Goal: Register for event/course

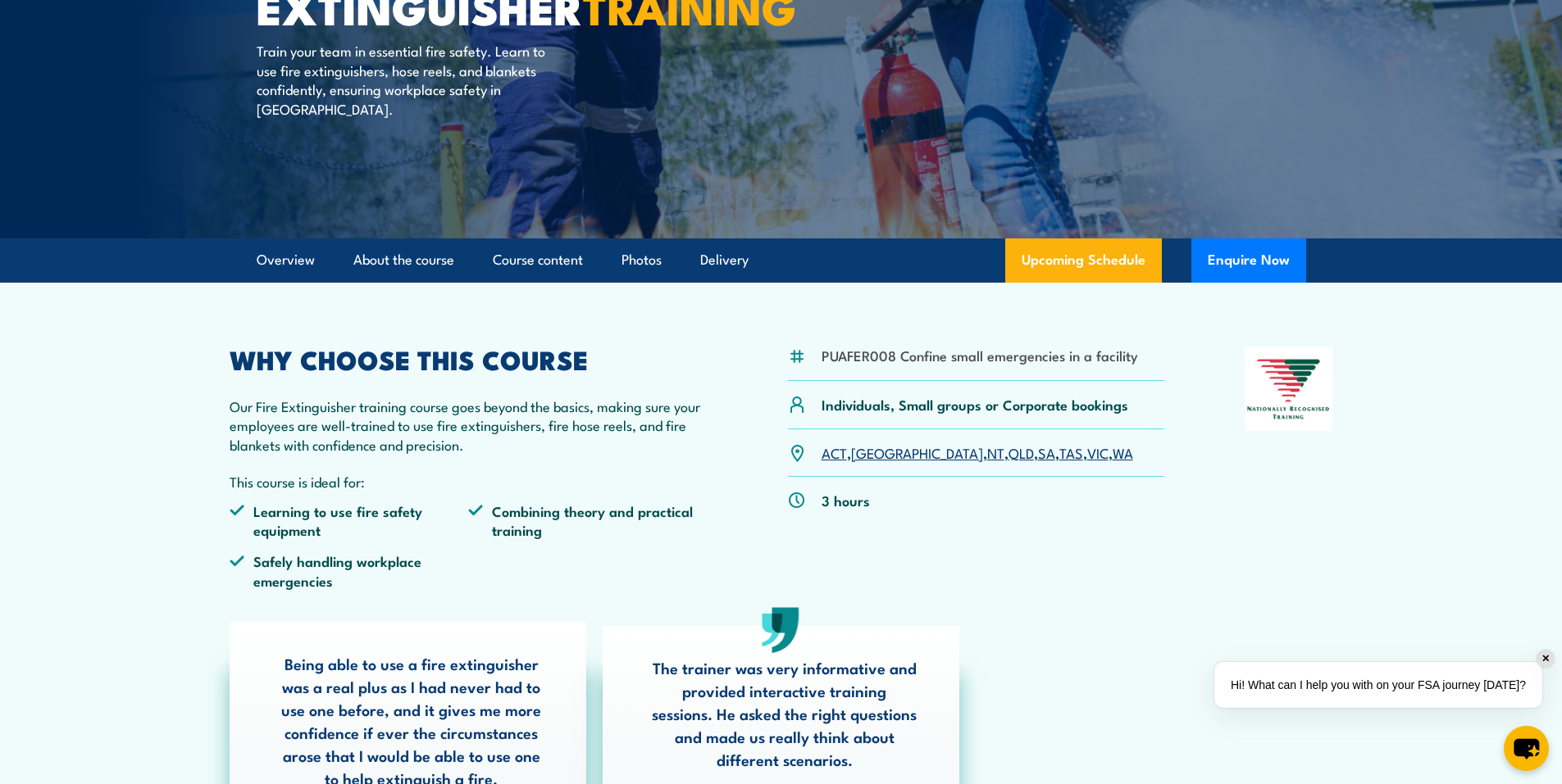
scroll to position [246, 0]
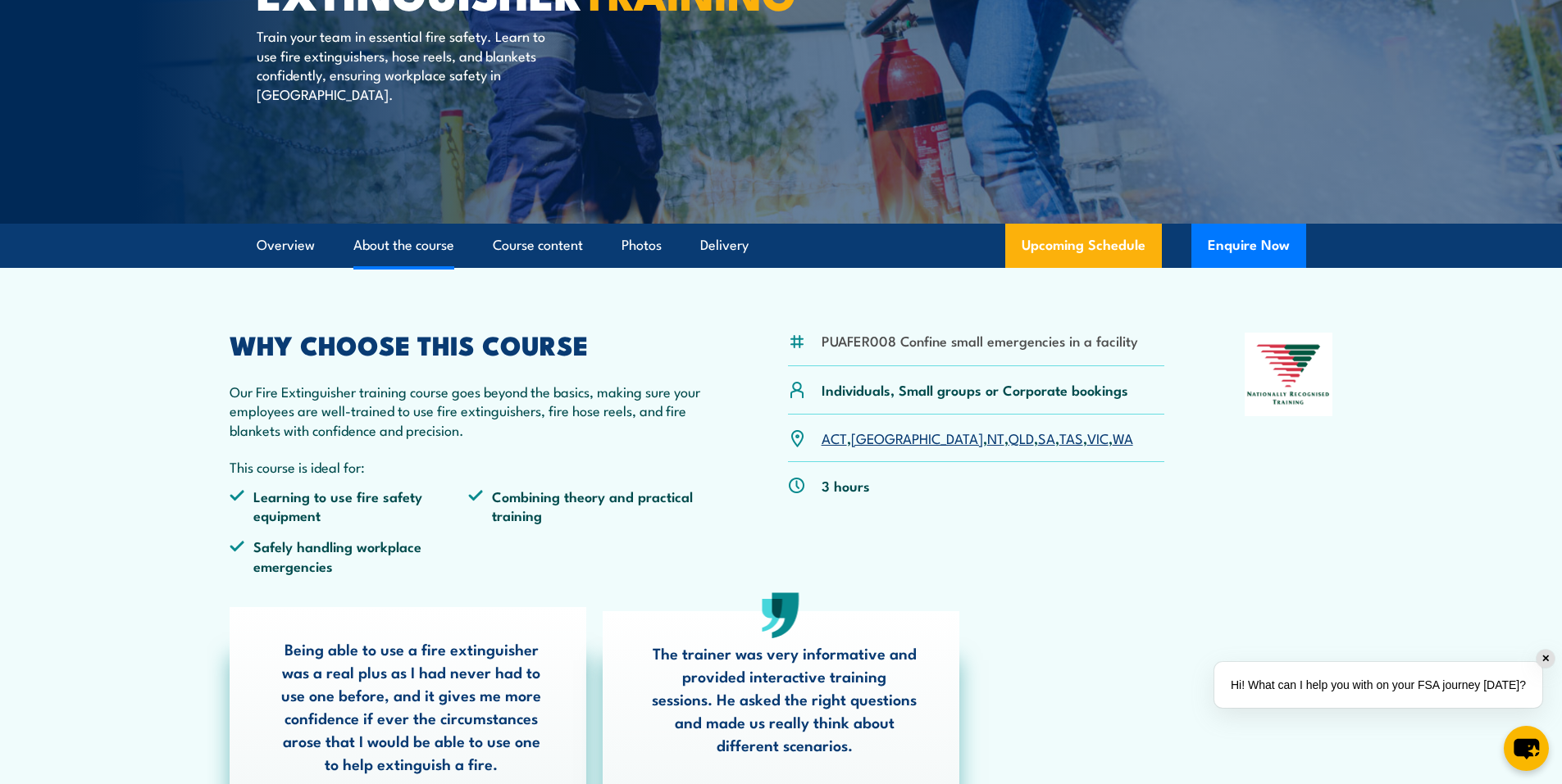
click at [391, 242] on link "About the course" at bounding box center [403, 245] width 100 height 44
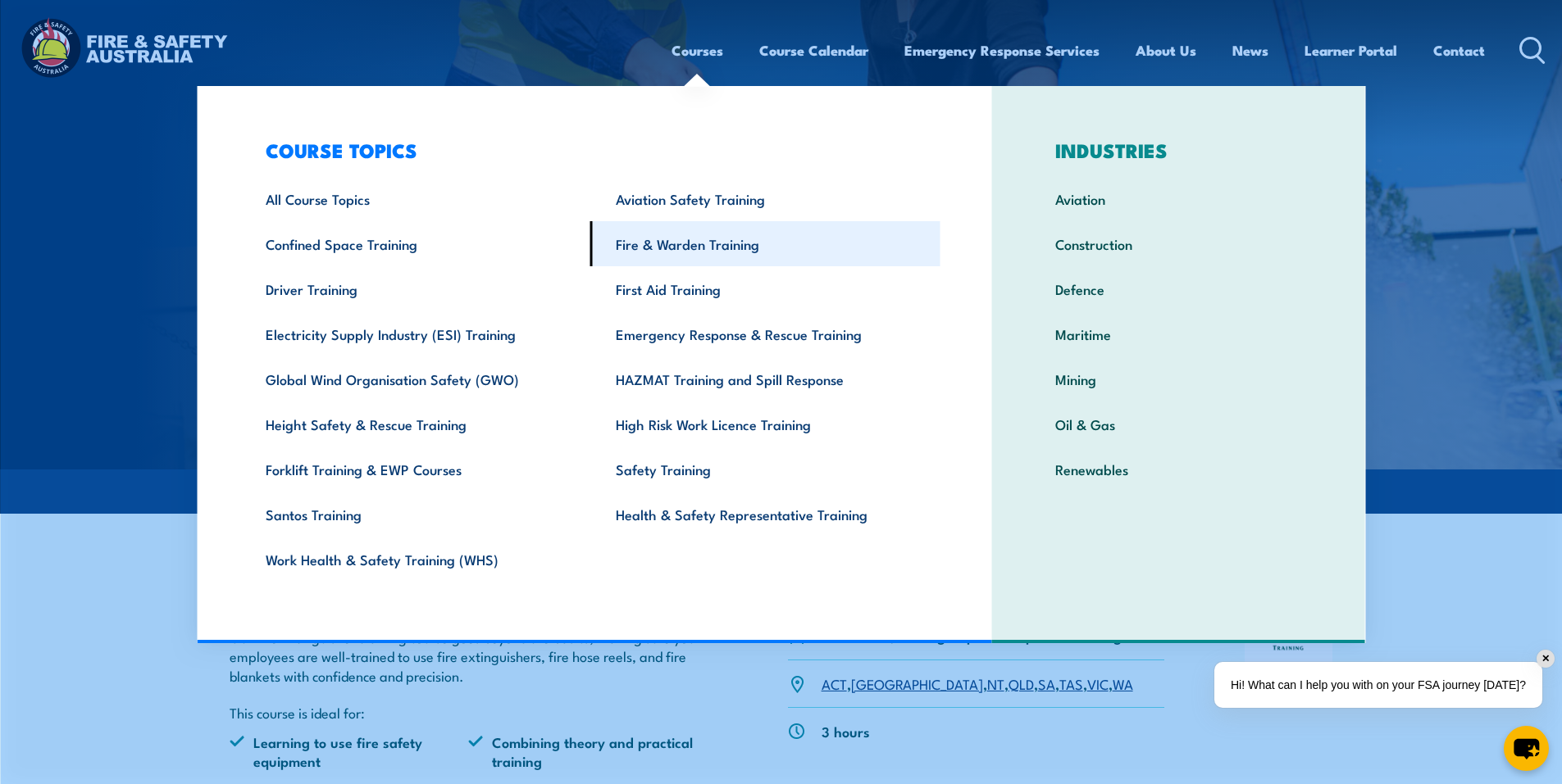
click at [756, 237] on link "Fire & Warden Training" at bounding box center [765, 244] width 350 height 45
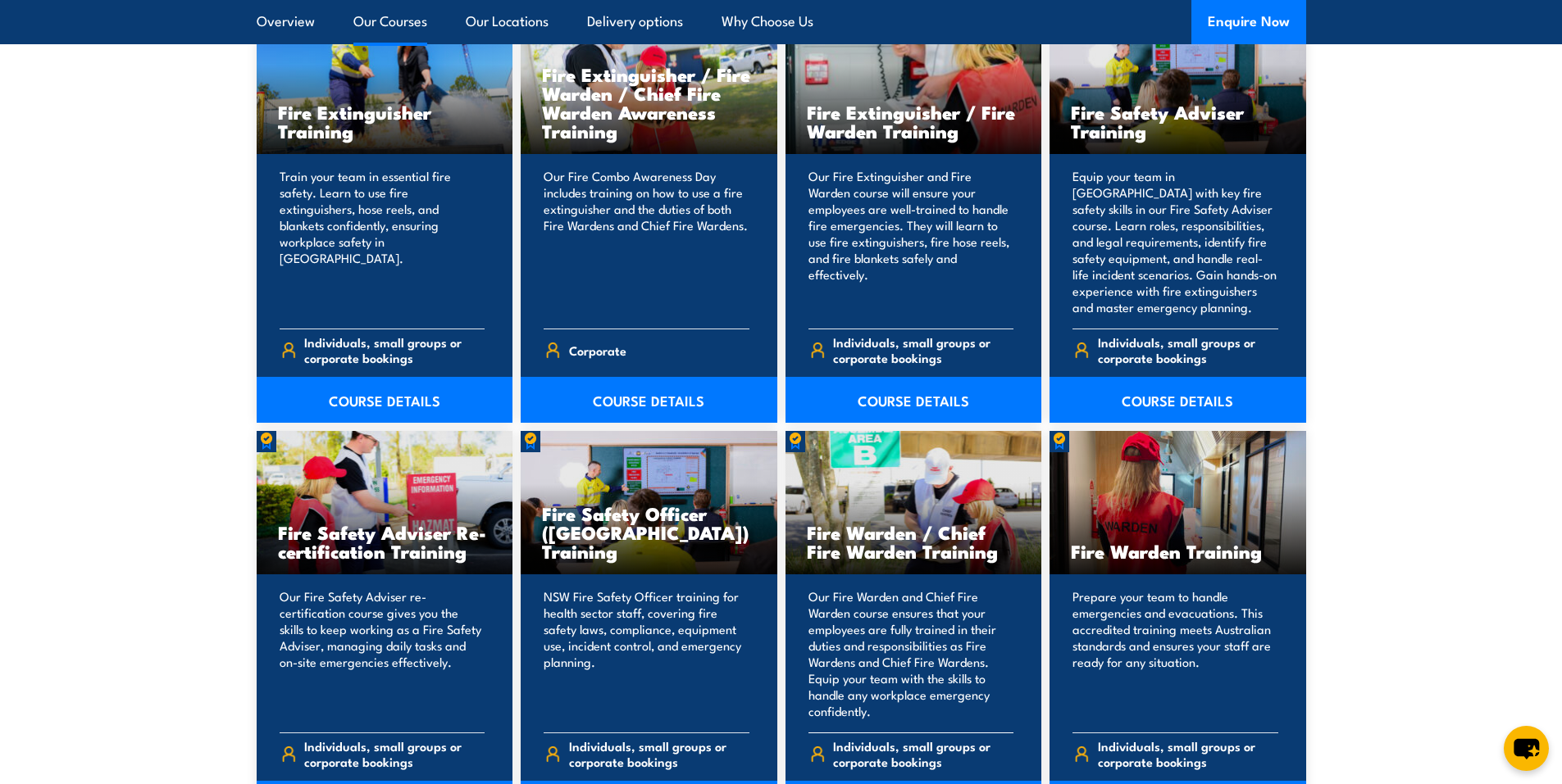
scroll to position [1885, 0]
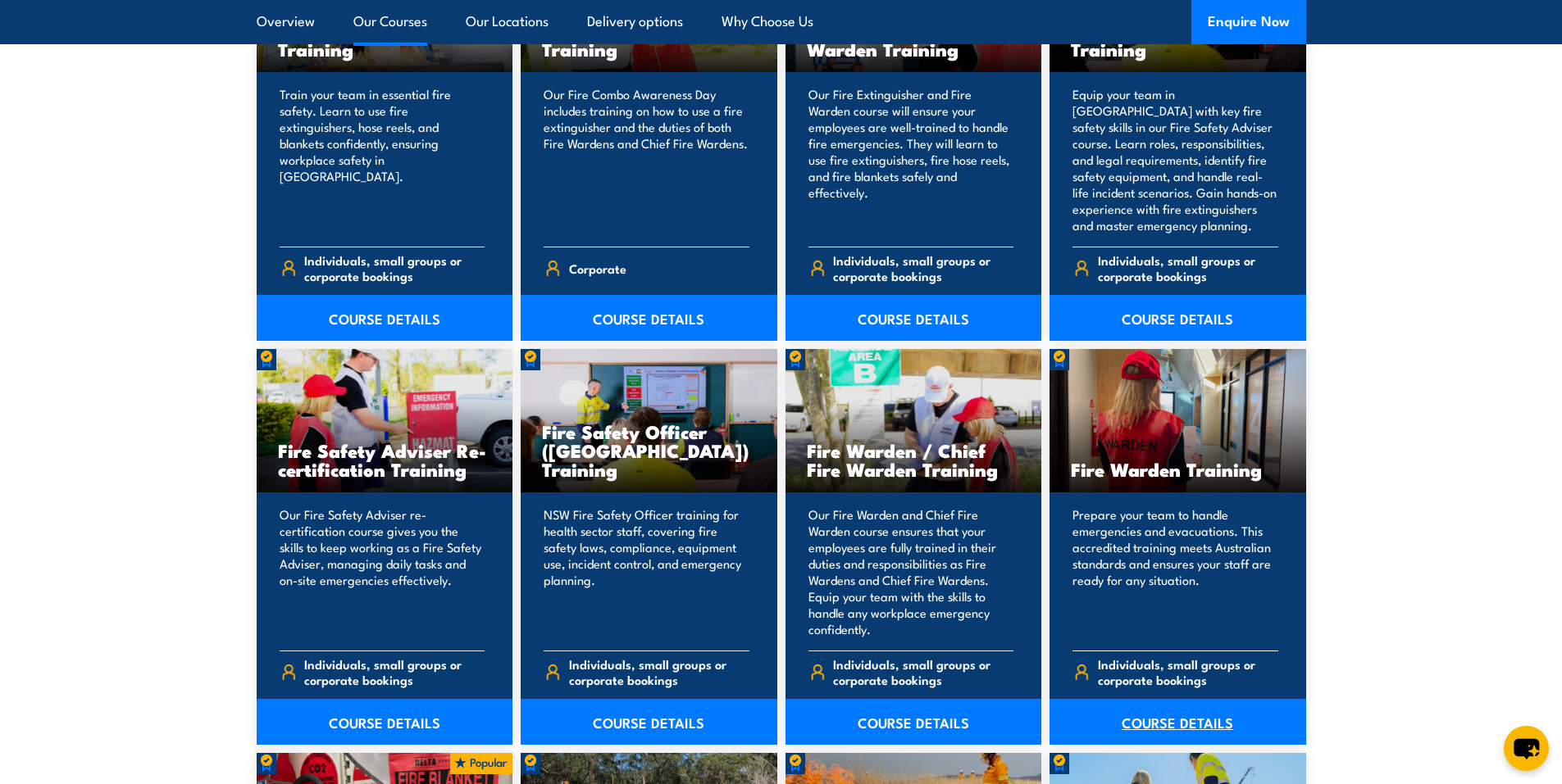
click at [1198, 726] on link "COURSE DETAILS" at bounding box center [1178, 722] width 257 height 46
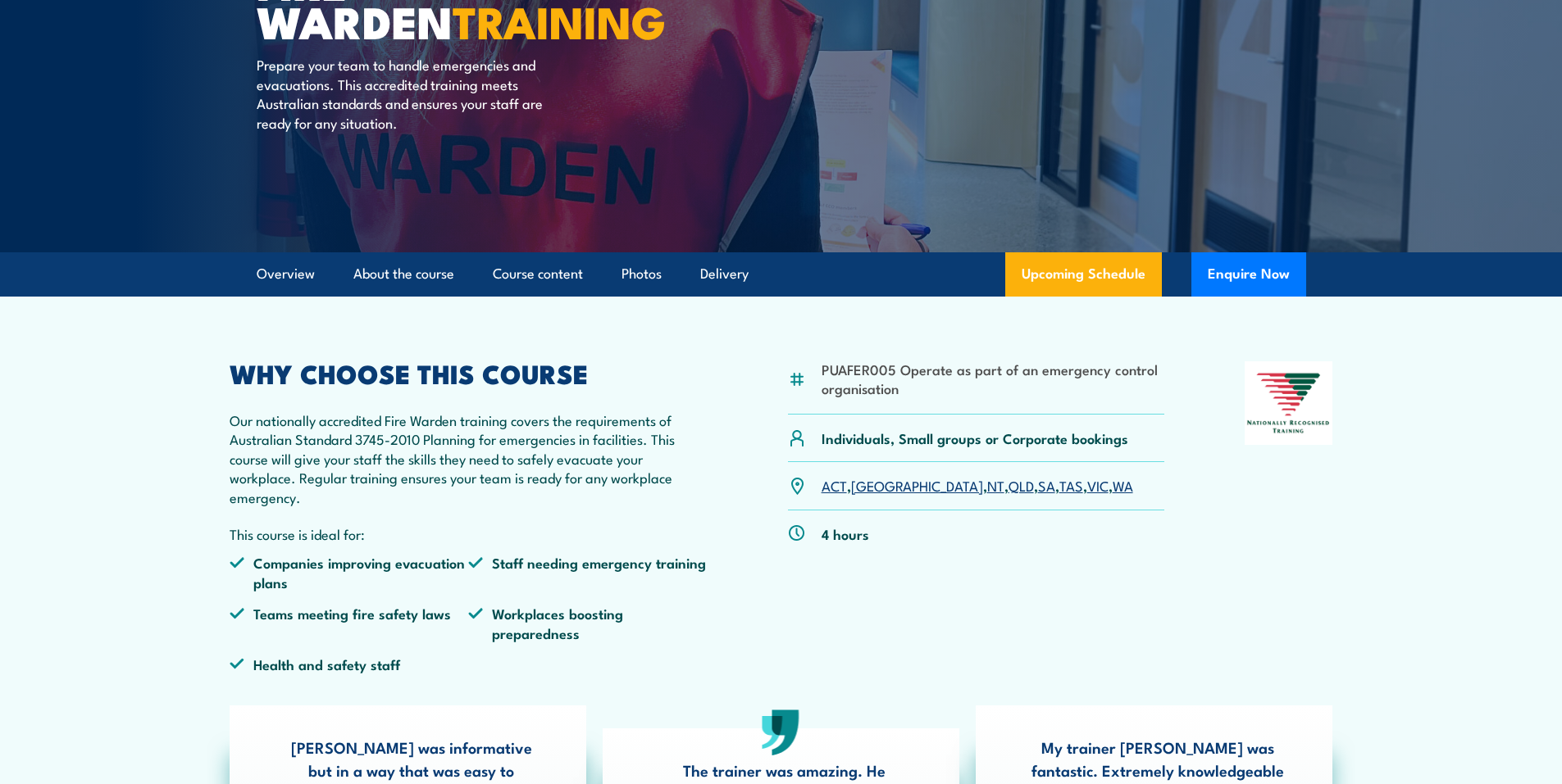
scroll to position [246, 0]
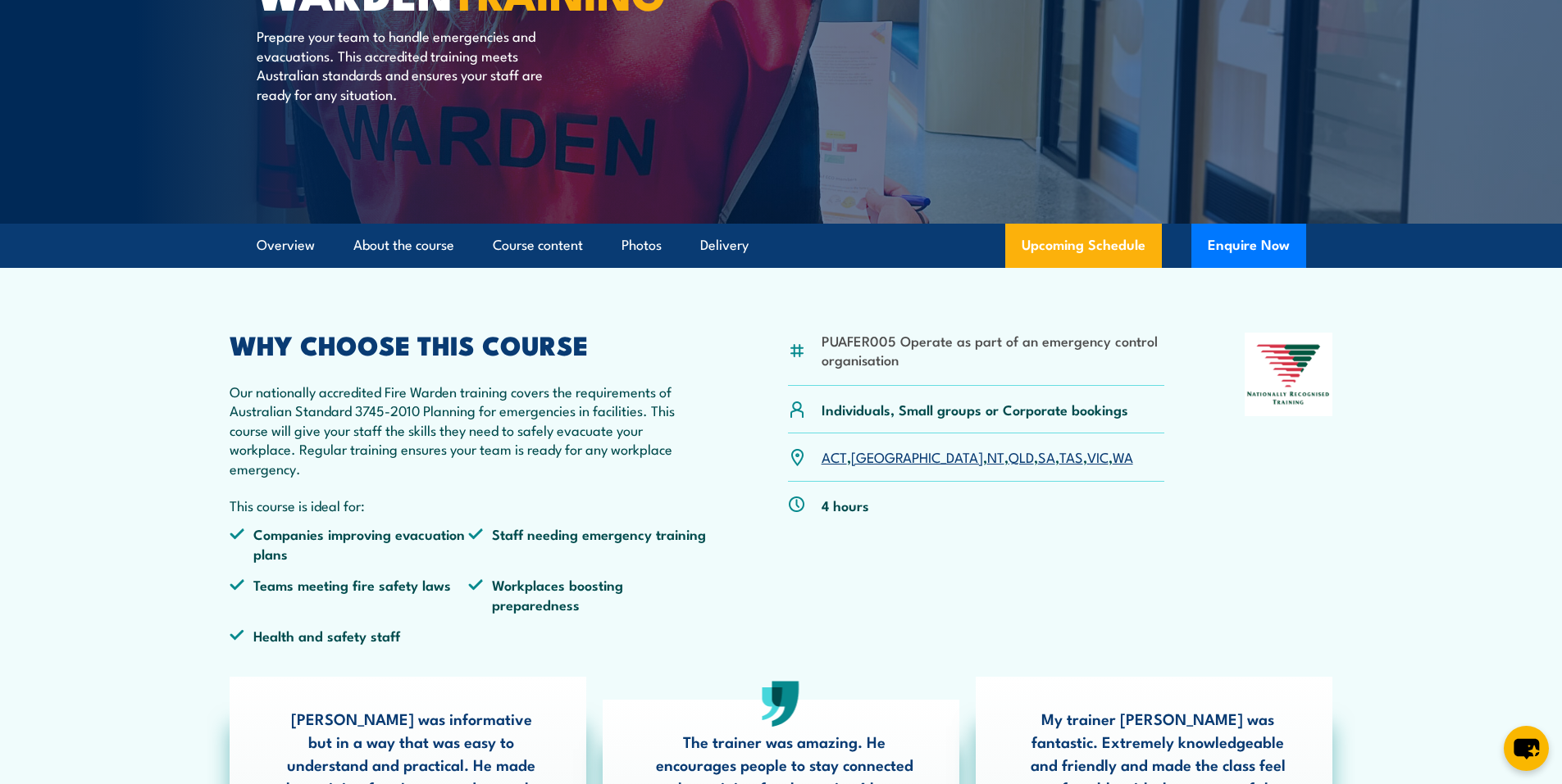
click at [1087, 461] on link "VIC" at bounding box center [1097, 456] width 21 height 20
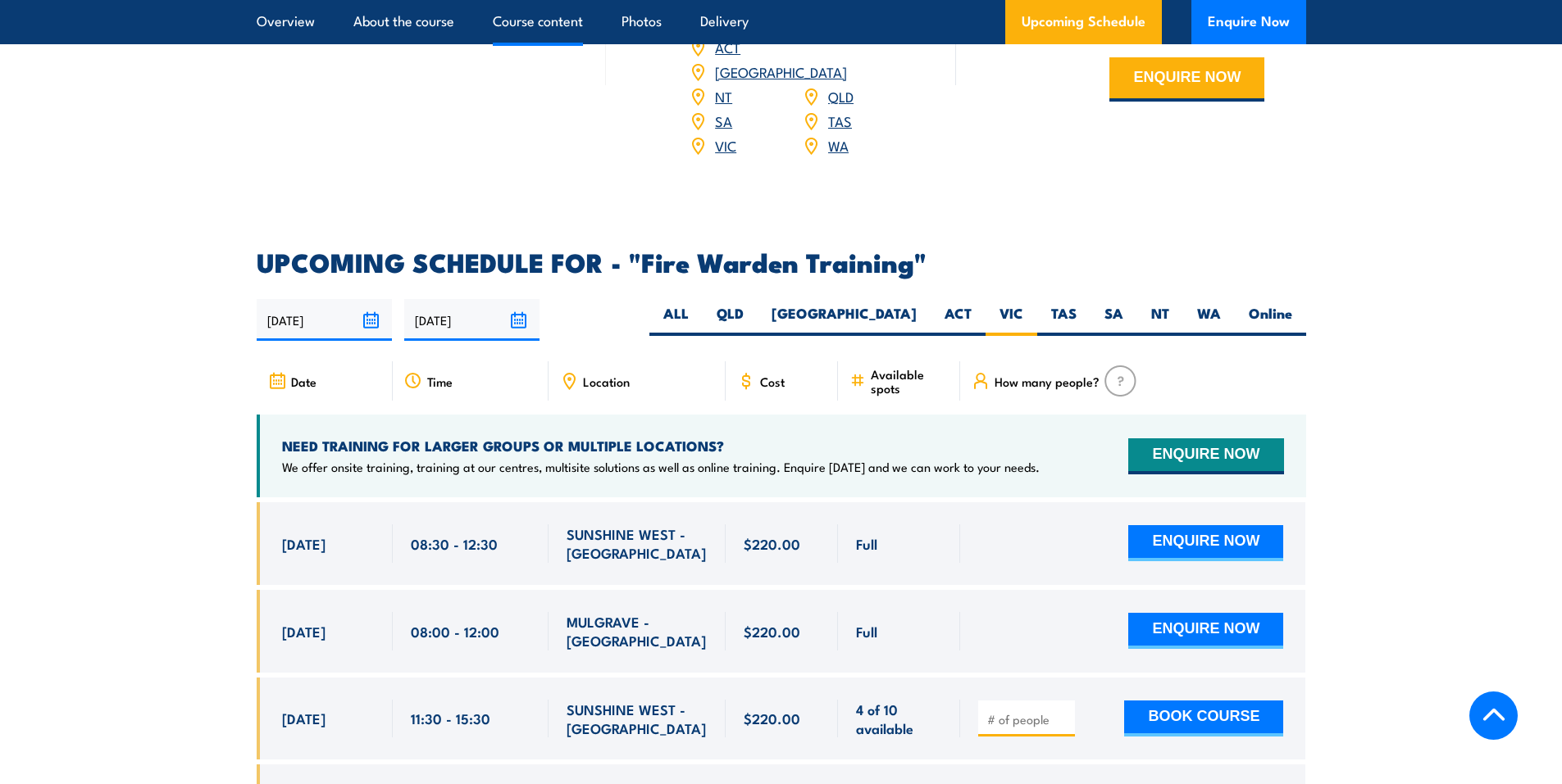
scroll to position [3047, 0]
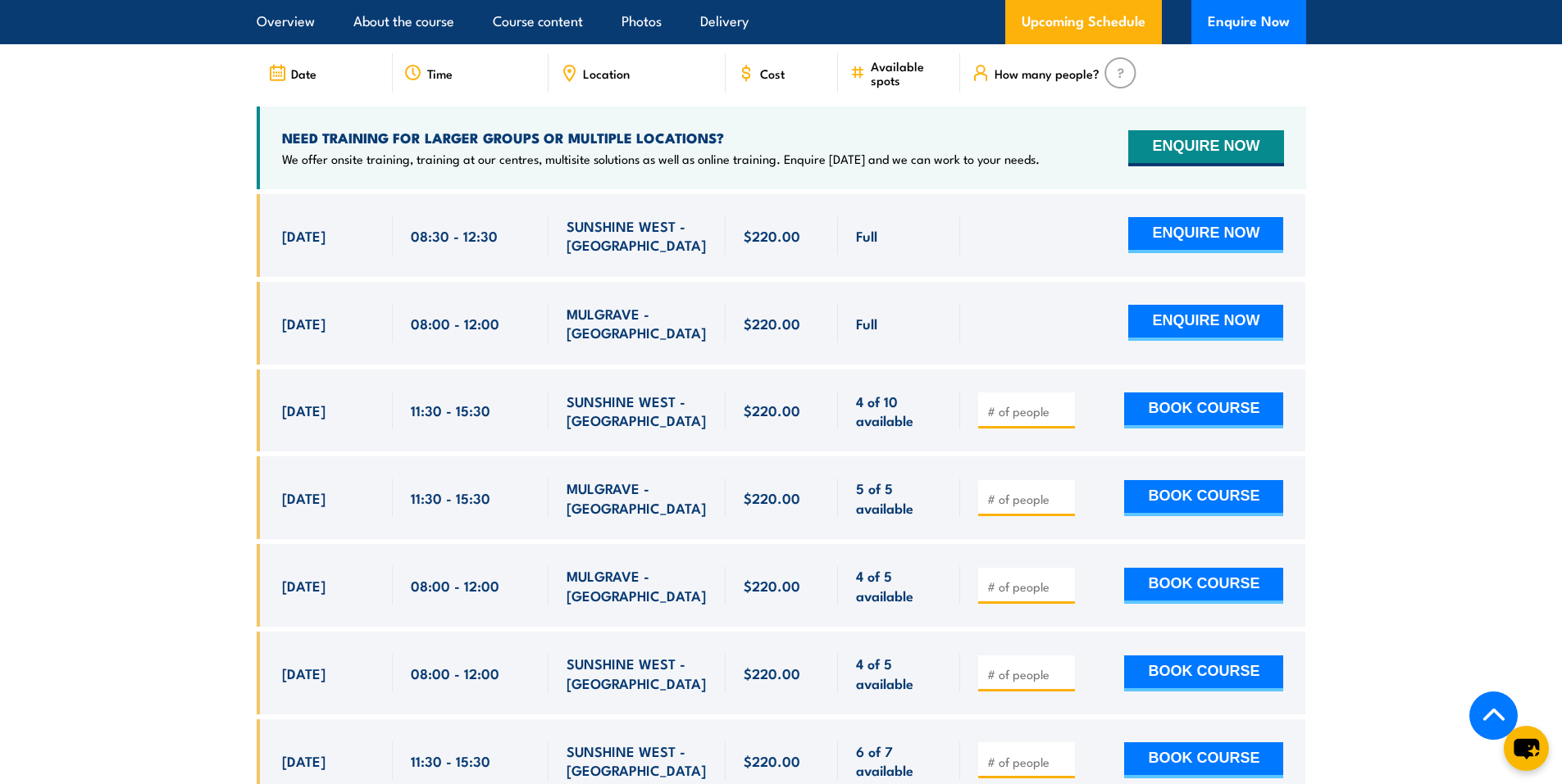
scroll to position [3129, 0]
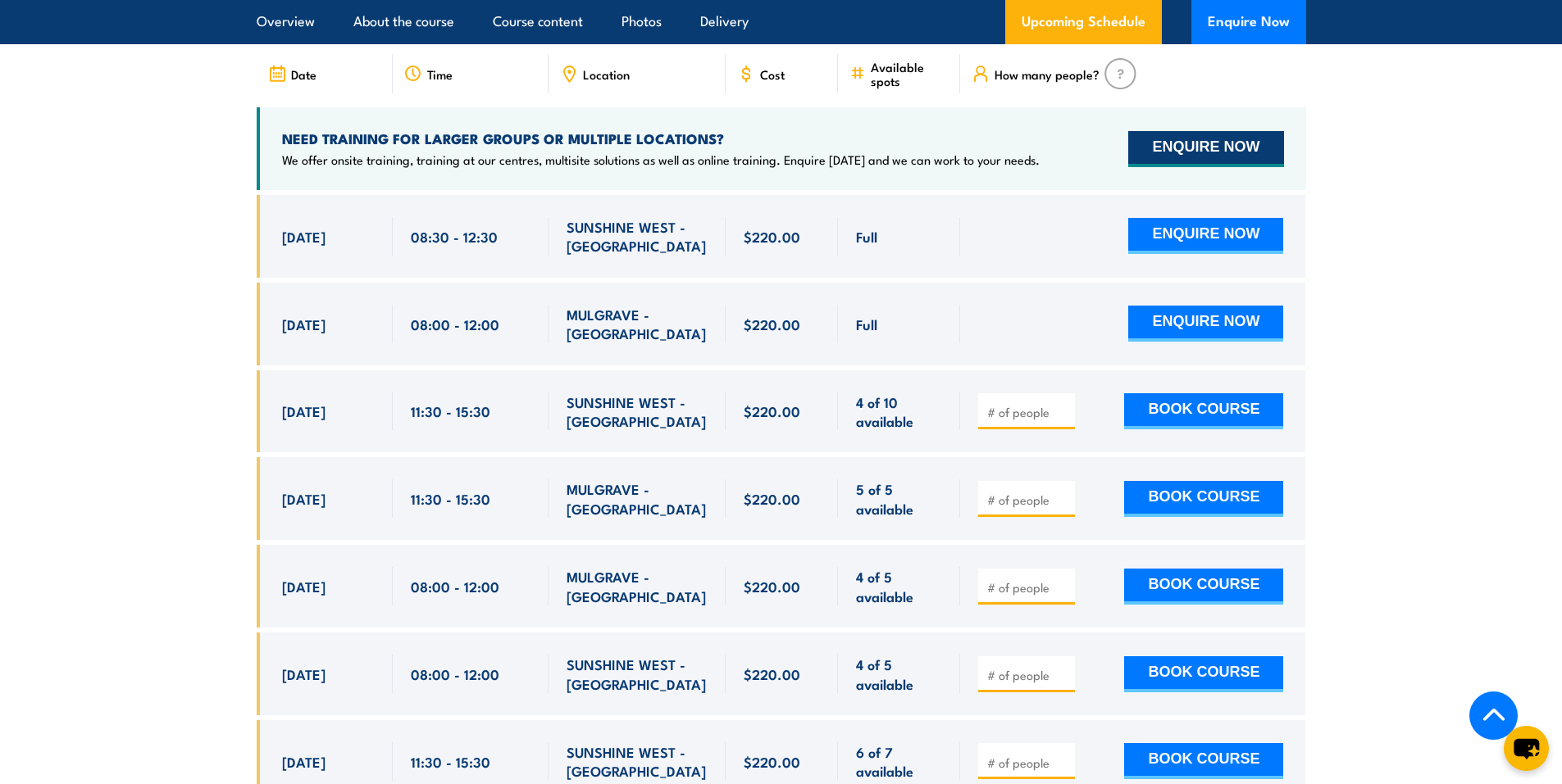
click at [1233, 131] on button "ENQUIRE NOW" at bounding box center [1205, 148] width 155 height 36
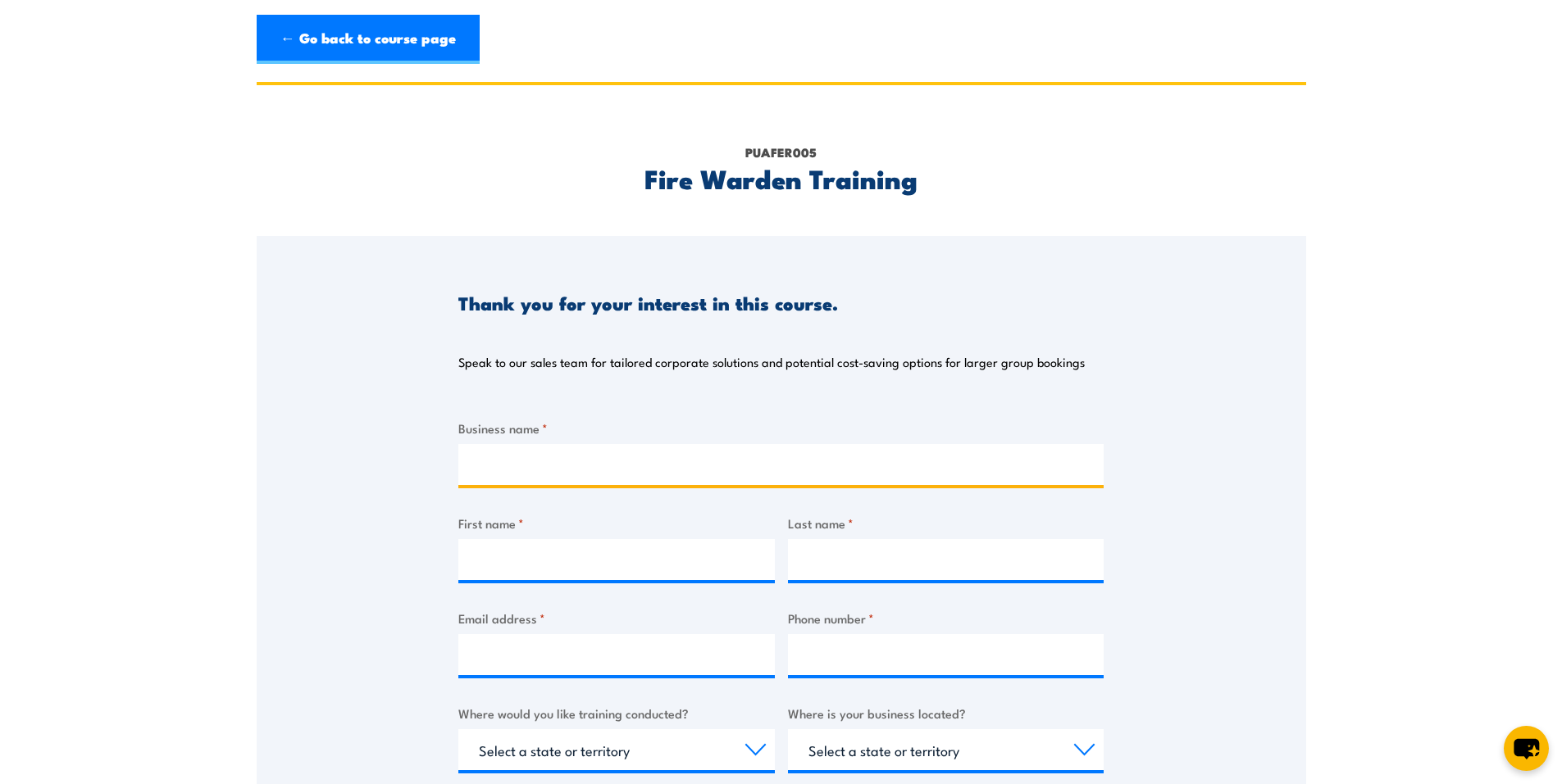
click at [480, 473] on input "Business name *" at bounding box center [781, 464] width 646 height 41
click at [512, 461] on input "Business name *" at bounding box center [781, 464] width 646 height 41
type input "Cummins"
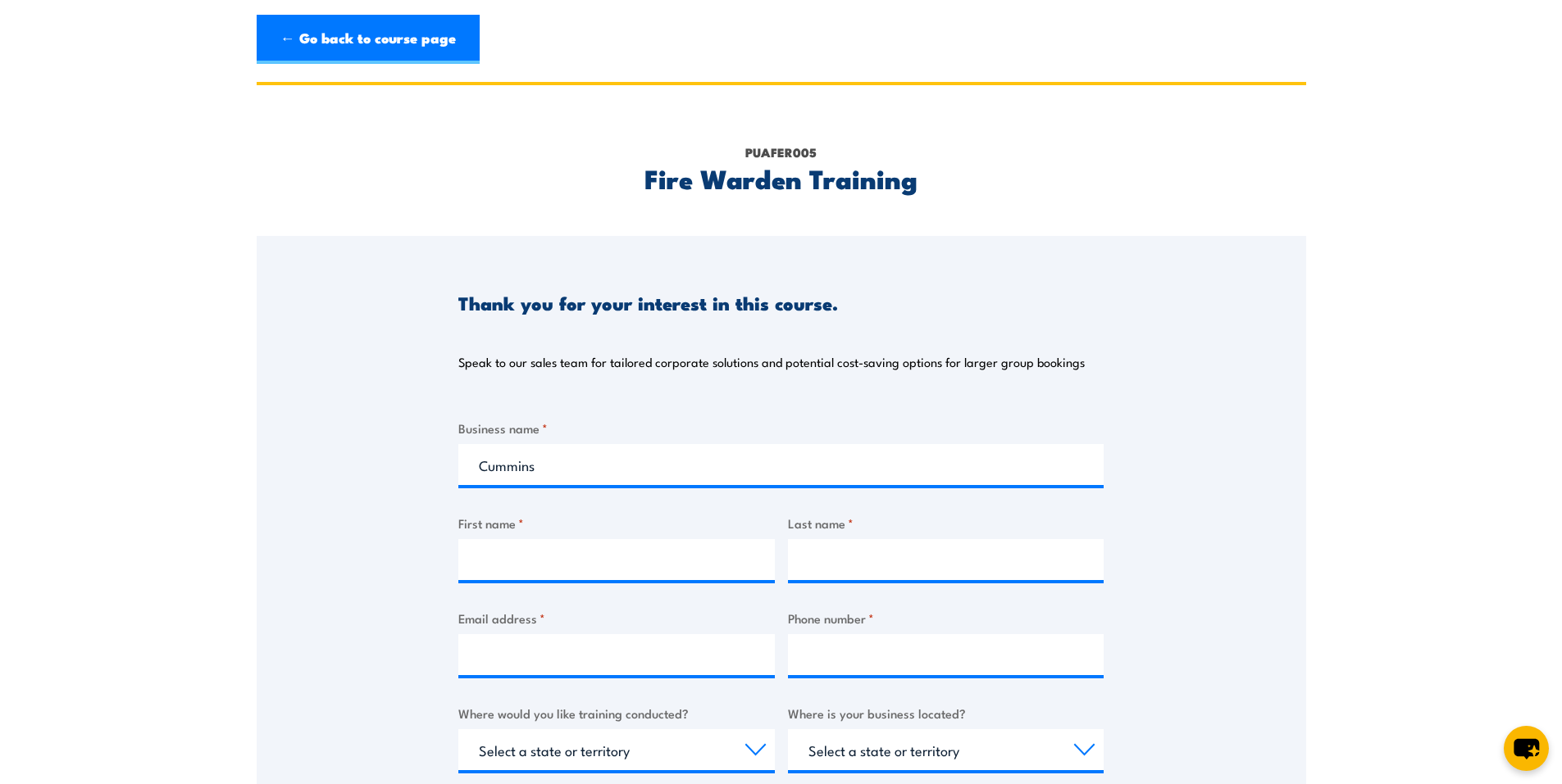
click at [1252, 397] on div "Thank you for your interest in this course. Speak to our sales team for tailore…" at bounding box center [781, 645] width 1049 height 819
click at [701, 553] on input "First name *" at bounding box center [617, 560] width 316 height 41
type input "Nic"
click at [882, 550] on input "Last name *" at bounding box center [946, 560] width 316 height 41
type input "Strong"
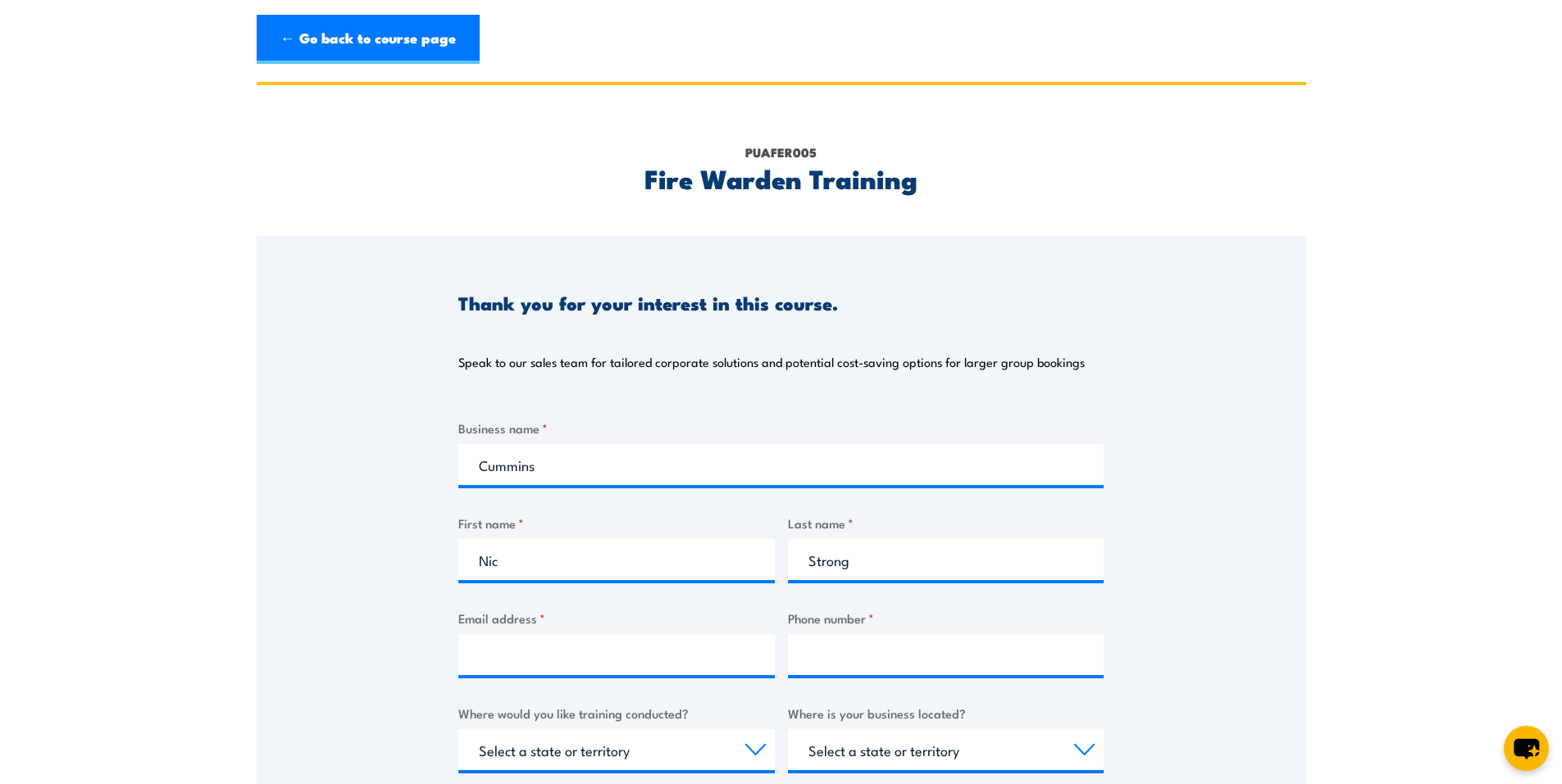
click at [1248, 646] on div "Thank you for your interest in this course. Speak to our sales team for tailore…" at bounding box center [781, 645] width 1049 height 819
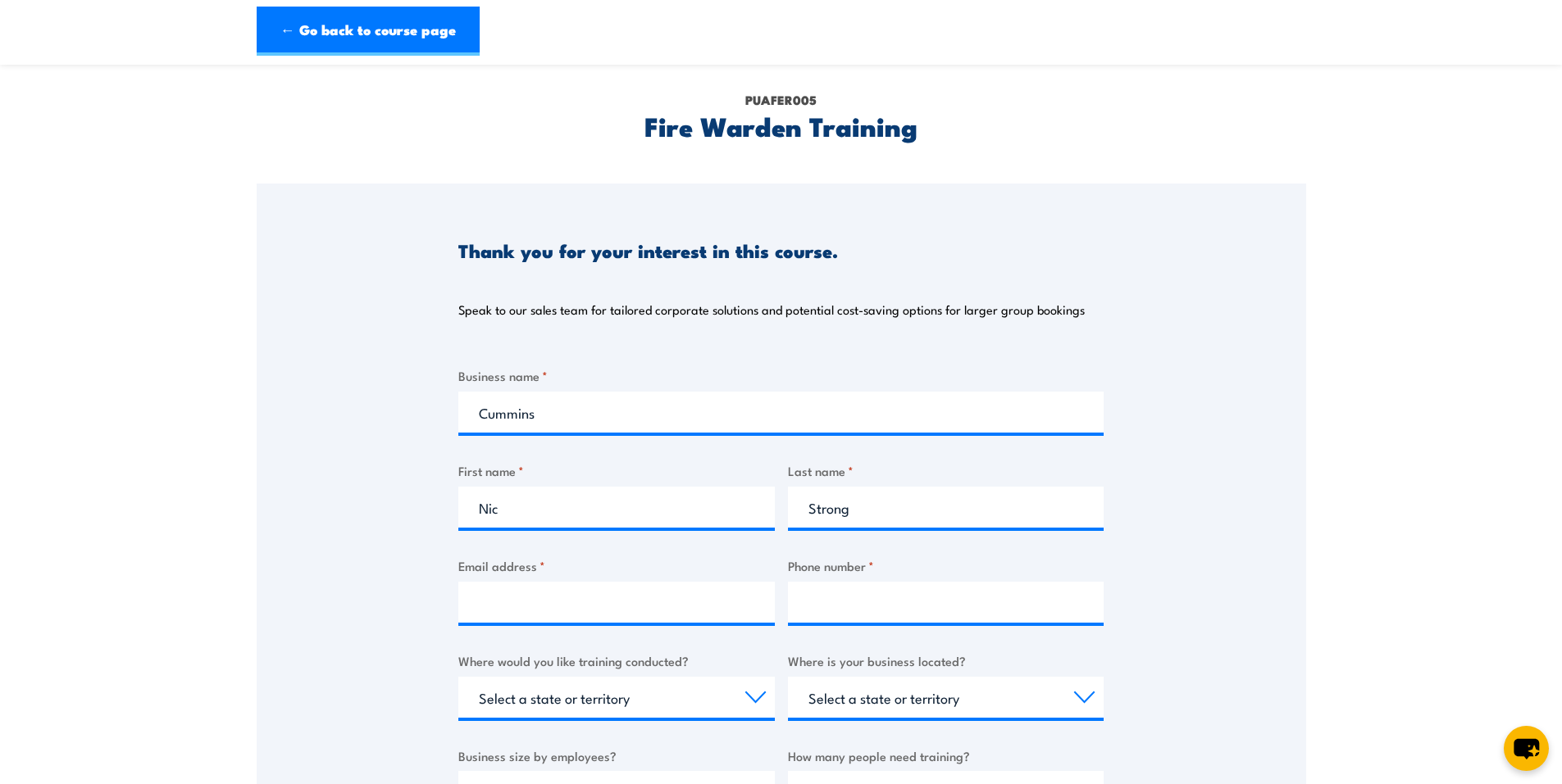
scroll to position [82, 0]
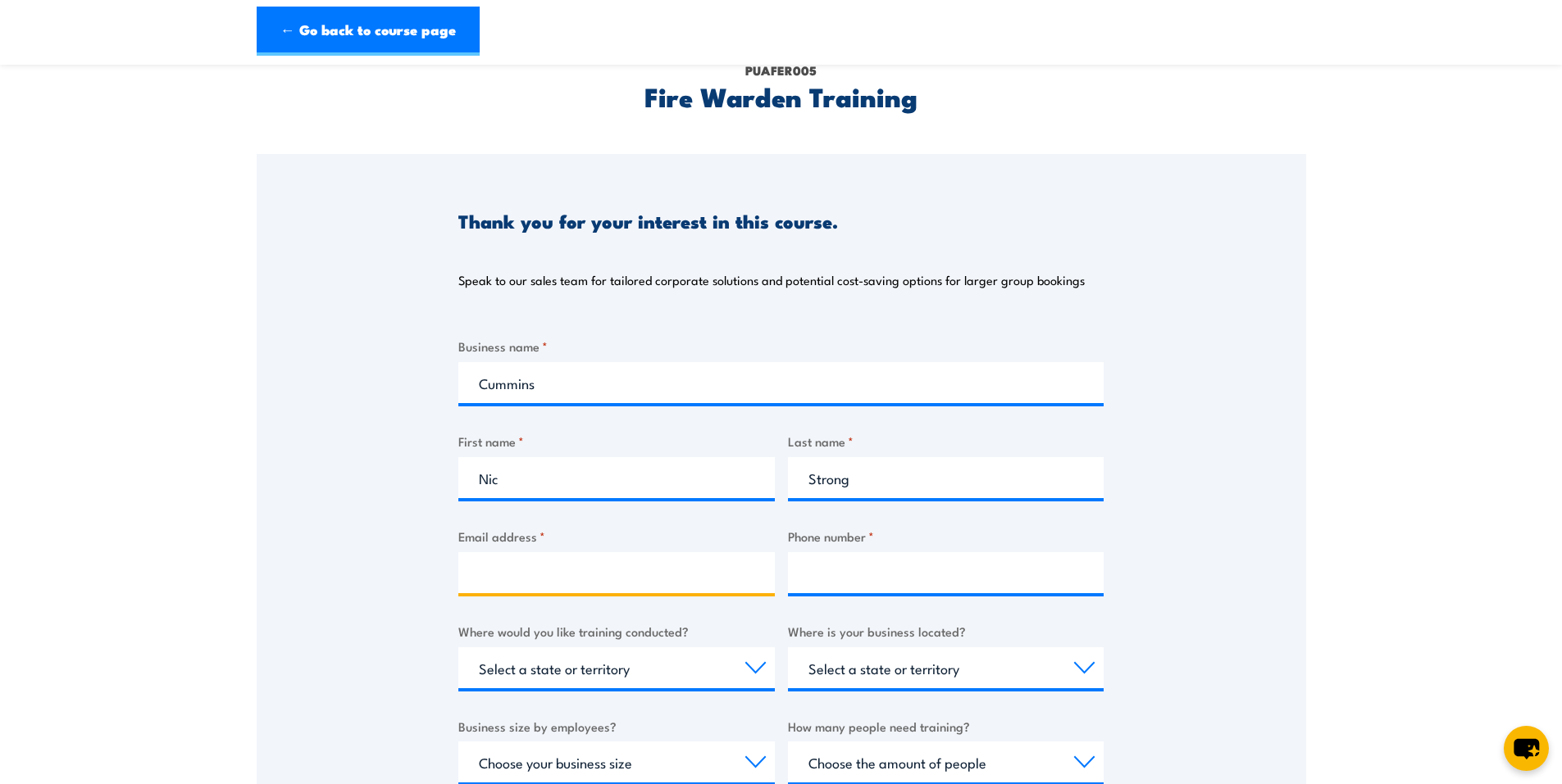
click at [619, 583] on input "Email address *" at bounding box center [617, 573] width 316 height 41
type input "[EMAIL_ADDRESS][DOMAIN_NAME]"
click at [812, 573] on input "Phone number *" at bounding box center [946, 573] width 316 height 41
type input "0456998553"
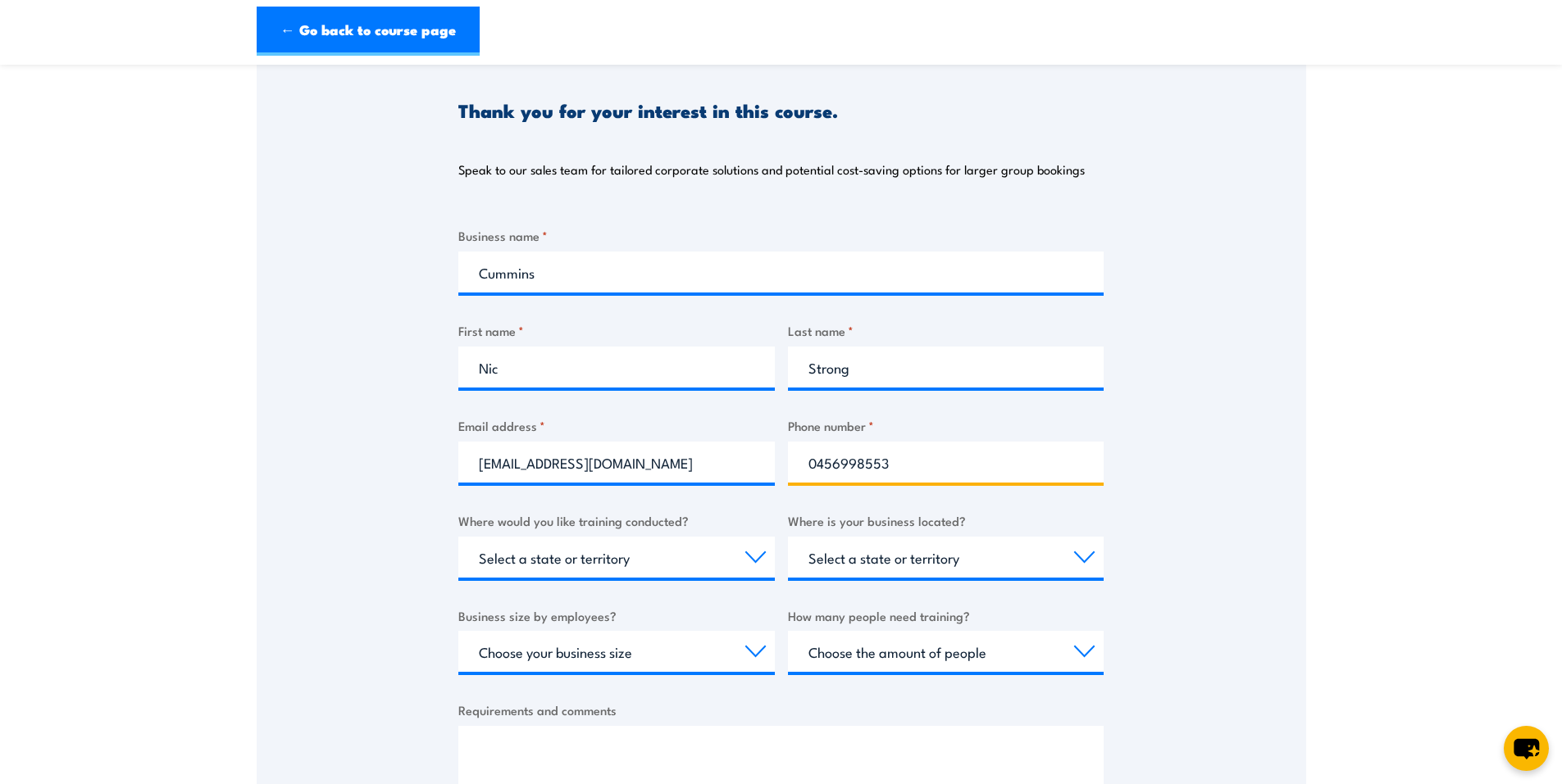
scroll to position [246, 0]
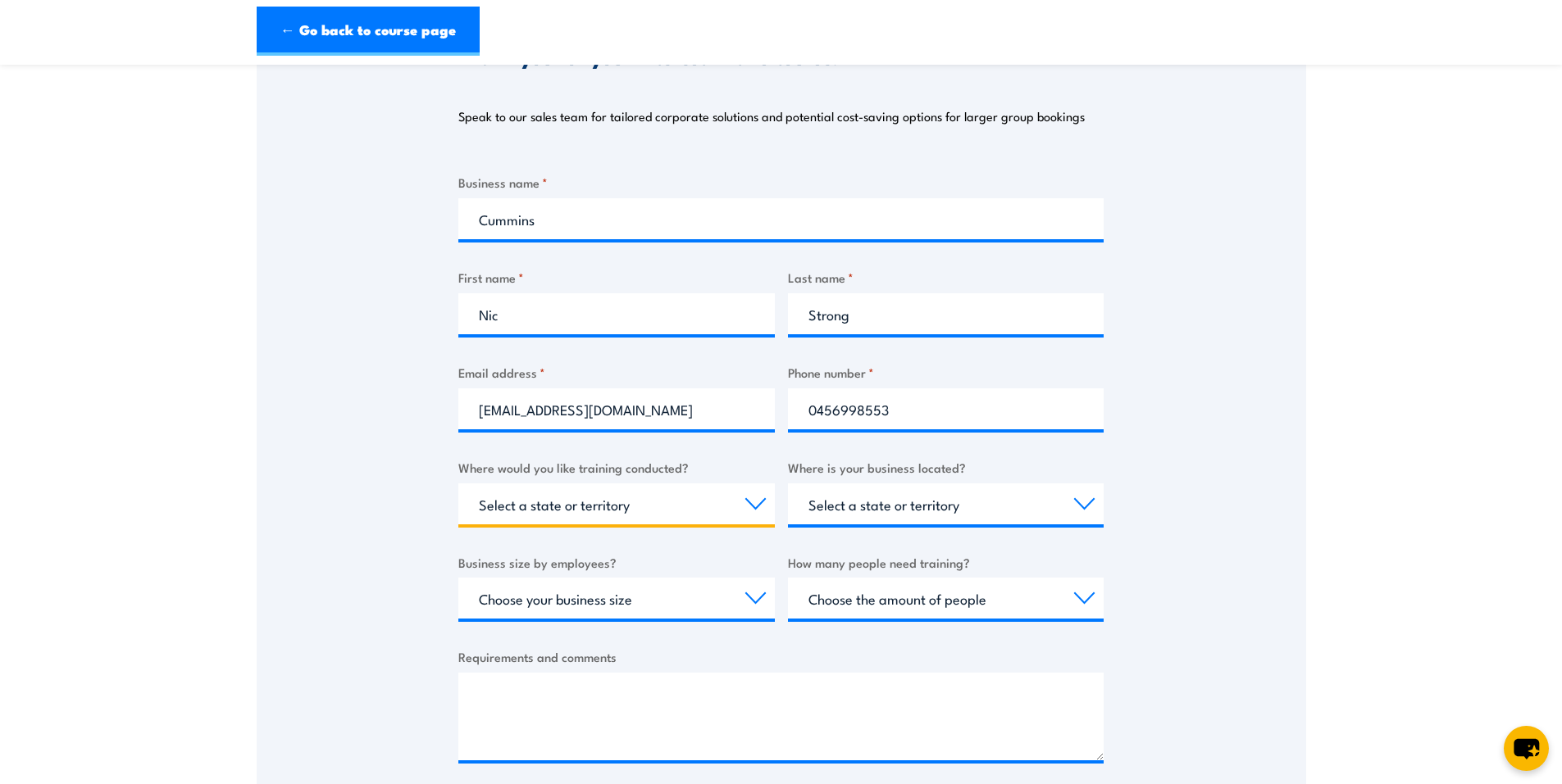
click at [753, 500] on select "Select a state or territory Nationally - multiple locations [GEOGRAPHIC_DATA] […" at bounding box center [617, 504] width 316 height 41
select select "VIC"
click at [459, 484] on select "Select a state or territory Nationally - multiple locations [GEOGRAPHIC_DATA] […" at bounding box center [617, 504] width 316 height 41
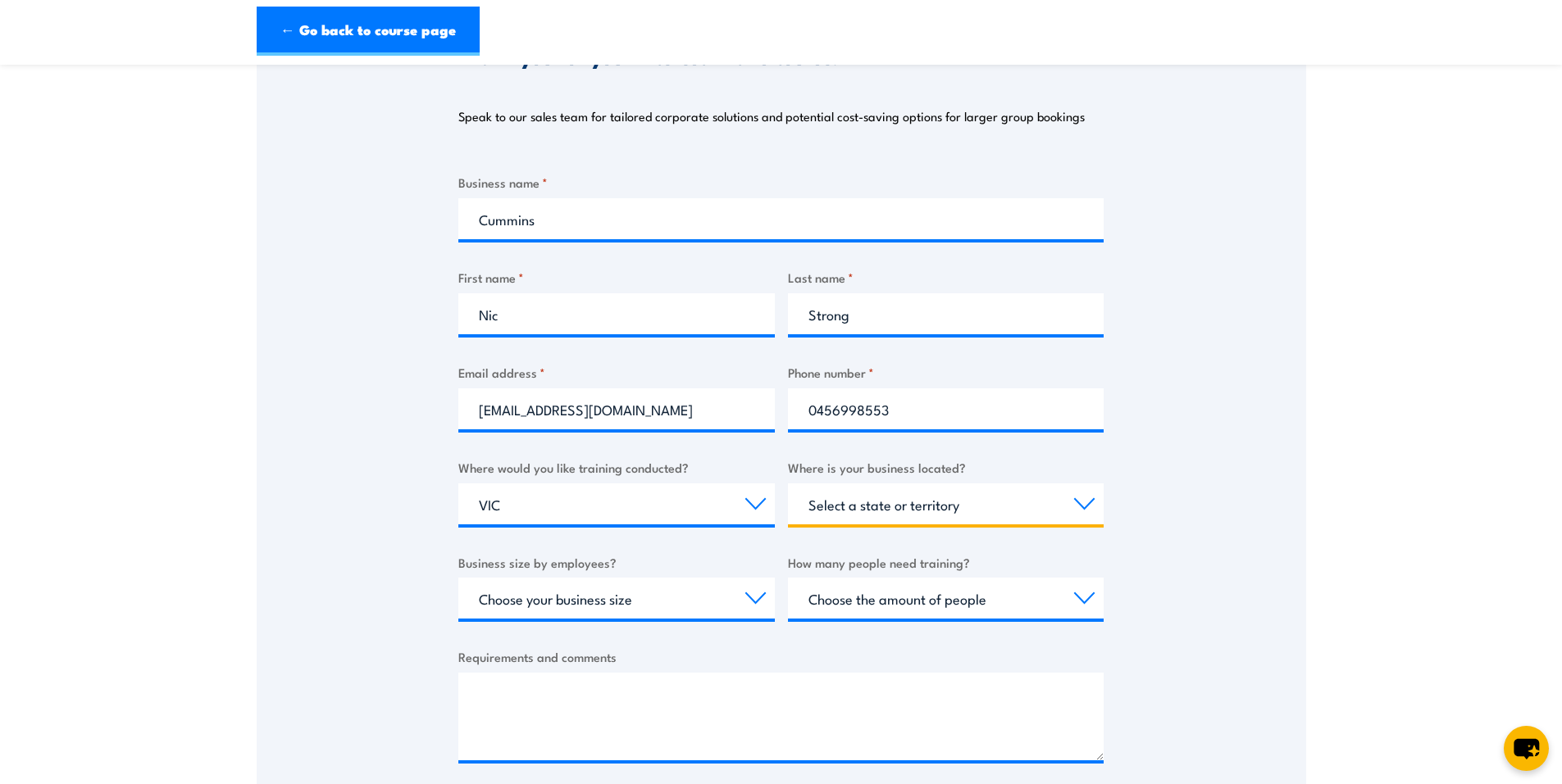
click at [1088, 507] on select "Select a state or territory [GEOGRAPHIC_DATA] [GEOGRAPHIC_DATA] [GEOGRAPHIC_DAT…" at bounding box center [946, 504] width 316 height 41
select select "VIC"
click at [788, 484] on select "Select a state or territory [GEOGRAPHIC_DATA] [GEOGRAPHIC_DATA] [GEOGRAPHIC_DAT…" at bounding box center [946, 504] width 316 height 41
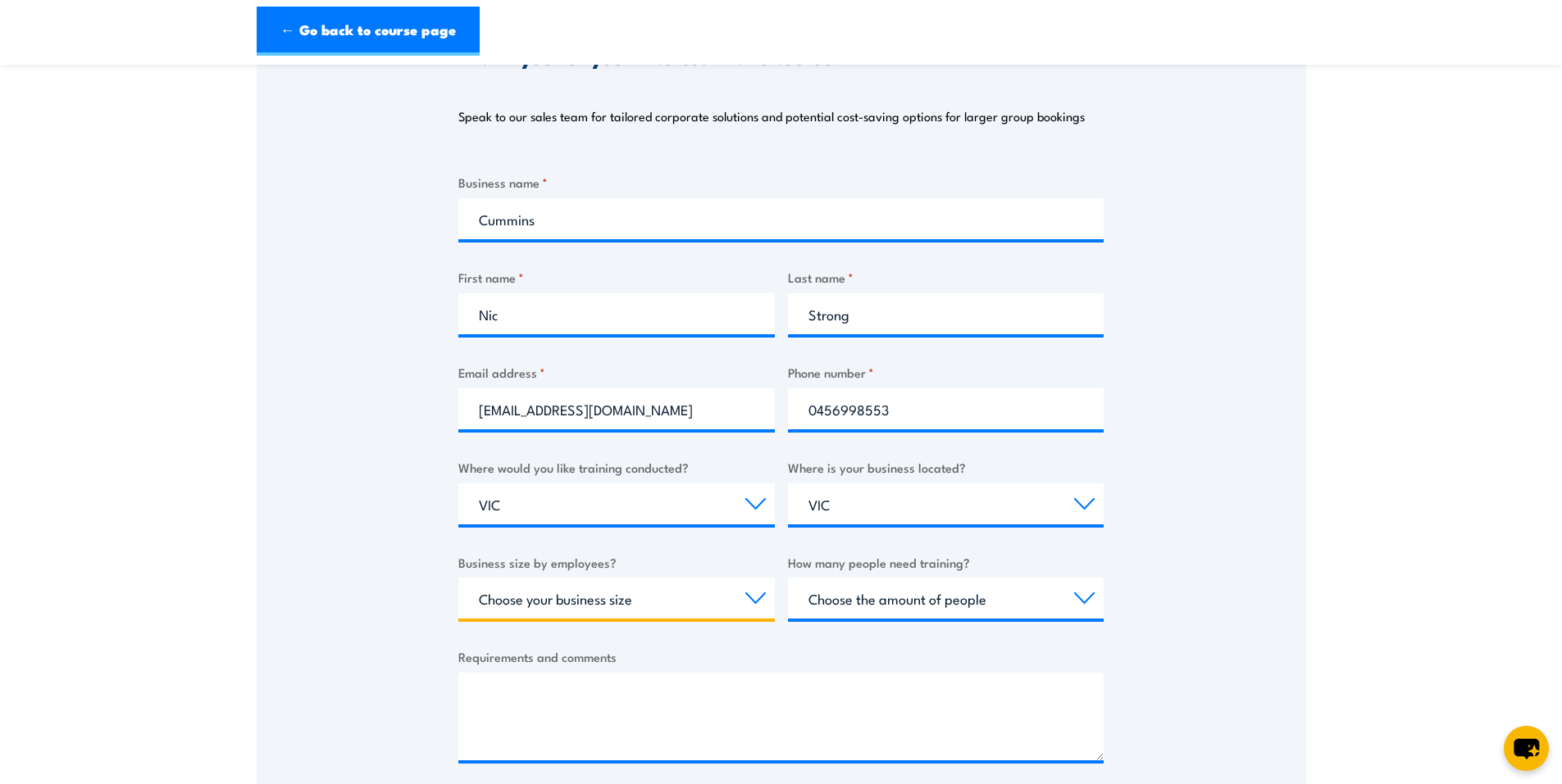
click at [664, 599] on select "Choose your business size 1 to 19 20 to 199 200+" at bounding box center [617, 598] width 316 height 41
click at [459, 578] on select "Choose your business size 1 to 19 20 to 199 200+" at bounding box center [617, 598] width 316 height 41
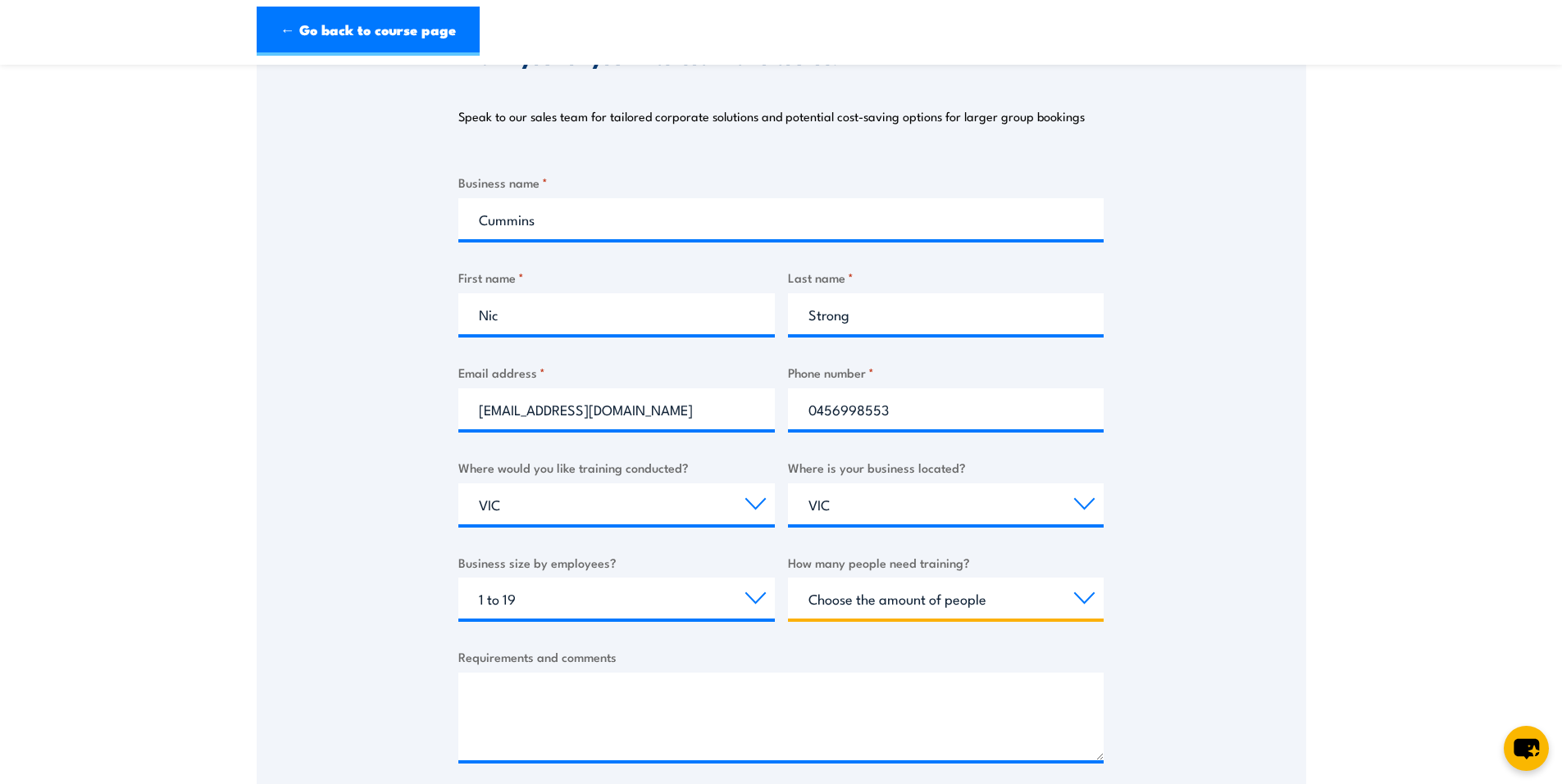
click at [1015, 594] on select "Choose the amount of people 1 to 4 5 to 19 20+" at bounding box center [946, 598] width 316 height 41
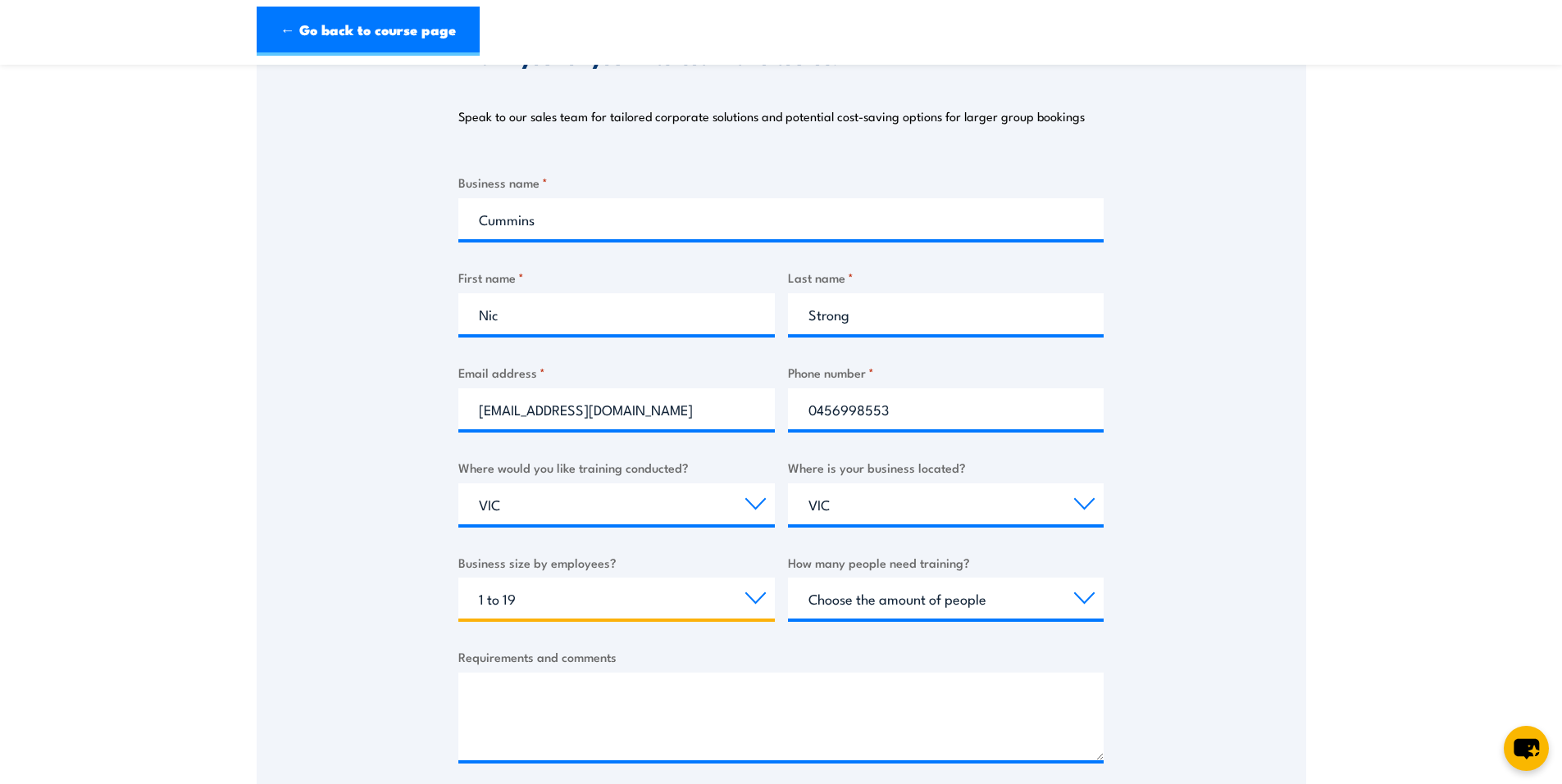
drag, startPoint x: 561, startPoint y: 598, endPoint x: 646, endPoint y: 598, distance: 85.0
click at [562, 598] on select "Choose your business size 1 to 19 20 to 199 200+" at bounding box center [617, 598] width 316 height 41
select select "20 to 199"
click at [459, 578] on select "Choose your business size 1 to 19 20 to 199 200+" at bounding box center [617, 598] width 316 height 41
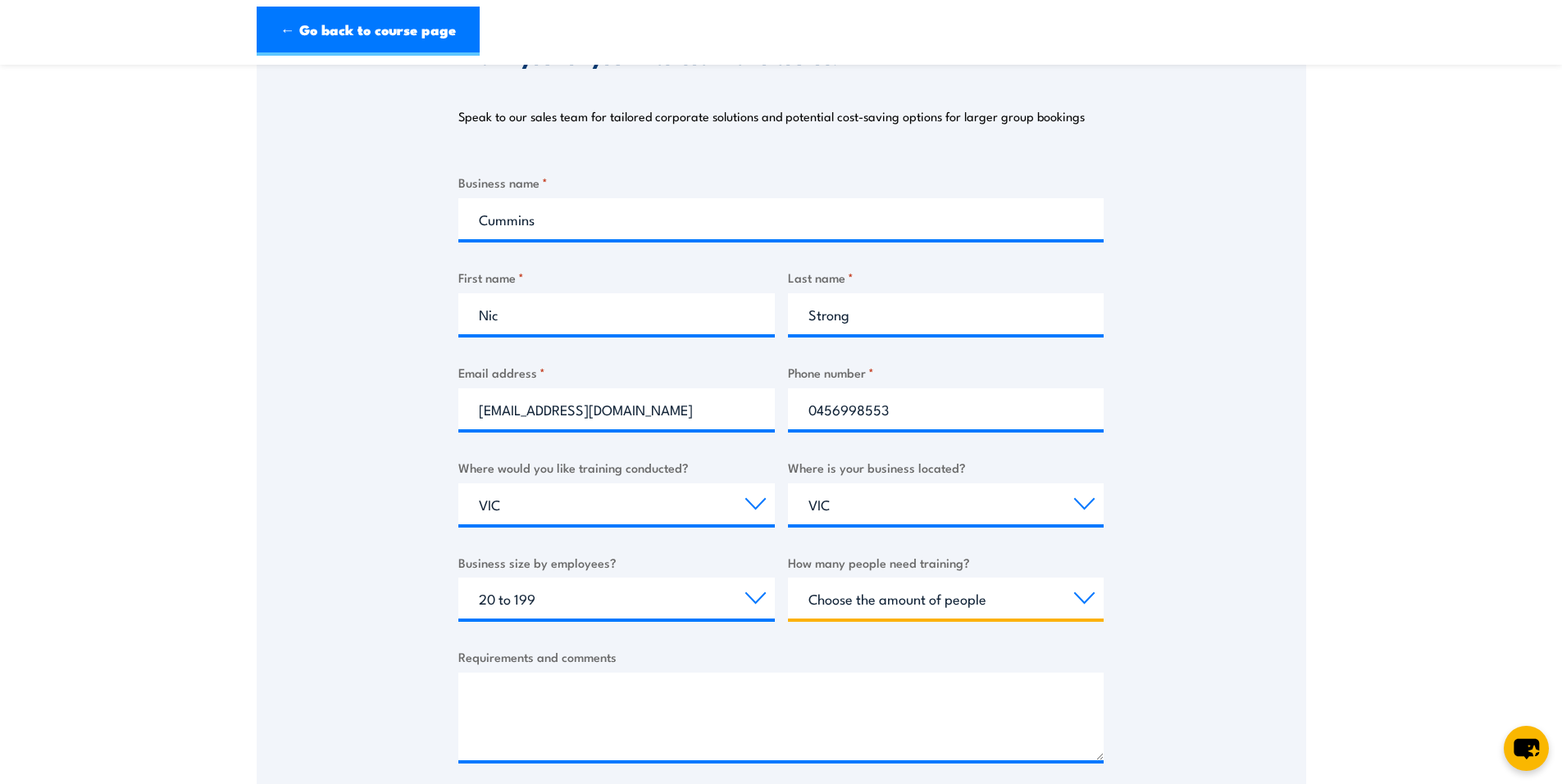
click at [899, 598] on select "Choose the amount of people 1 to 4 5 to 19 20+" at bounding box center [946, 598] width 316 height 41
select select "5 to 19"
click at [788, 578] on select "Choose the amount of people 1 to 4 5 to 19 20+" at bounding box center [946, 598] width 316 height 41
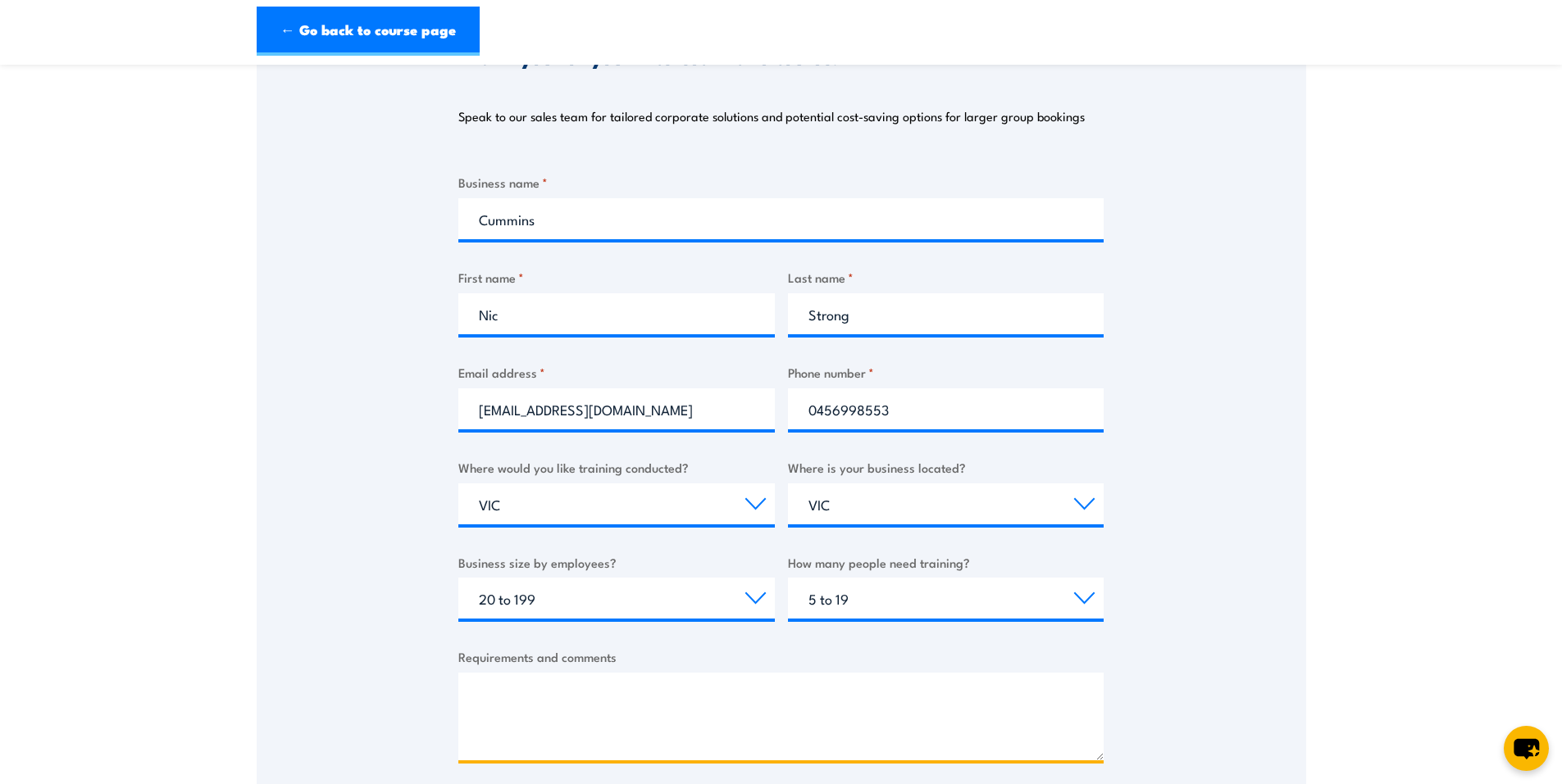
click at [647, 725] on textarea "Requirements and comments" at bounding box center [781, 717] width 646 height 87
click at [612, 737] on textarea "Requirements and comments" at bounding box center [781, 717] width 646 height 87
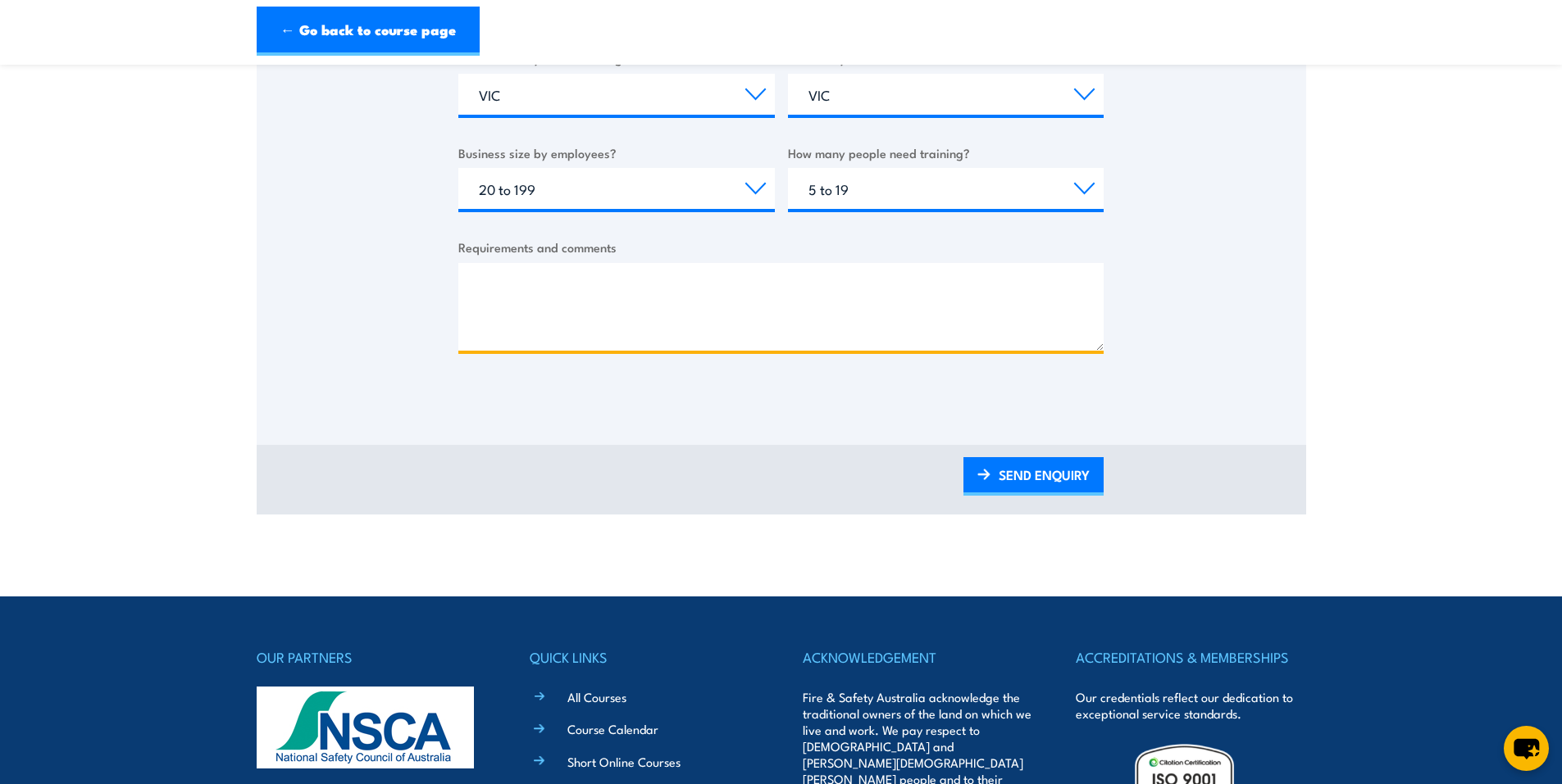
scroll to position [574, 0]
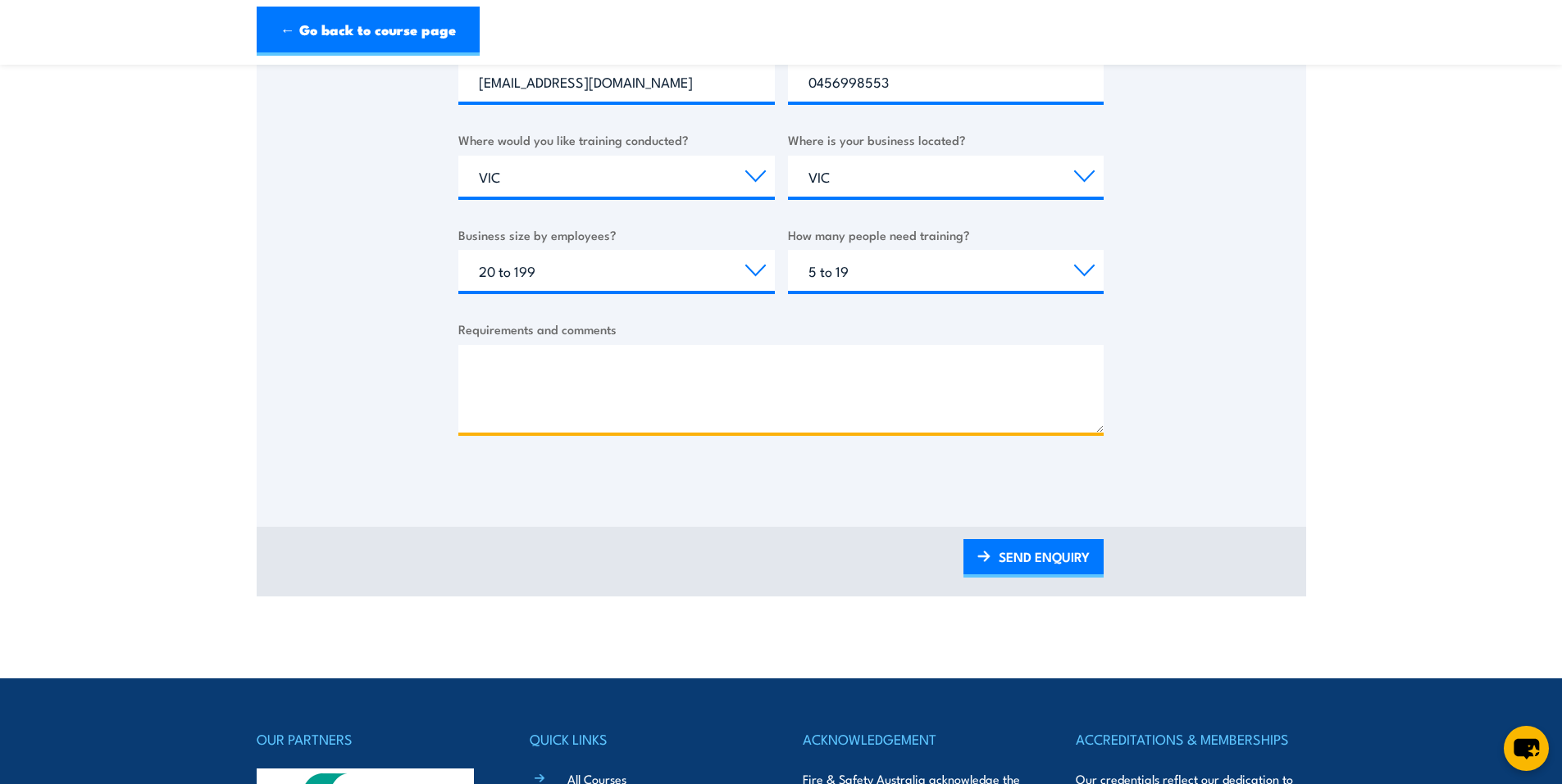
click at [556, 376] on textarea "Requirements and comments" at bounding box center [781, 389] width 646 height 87
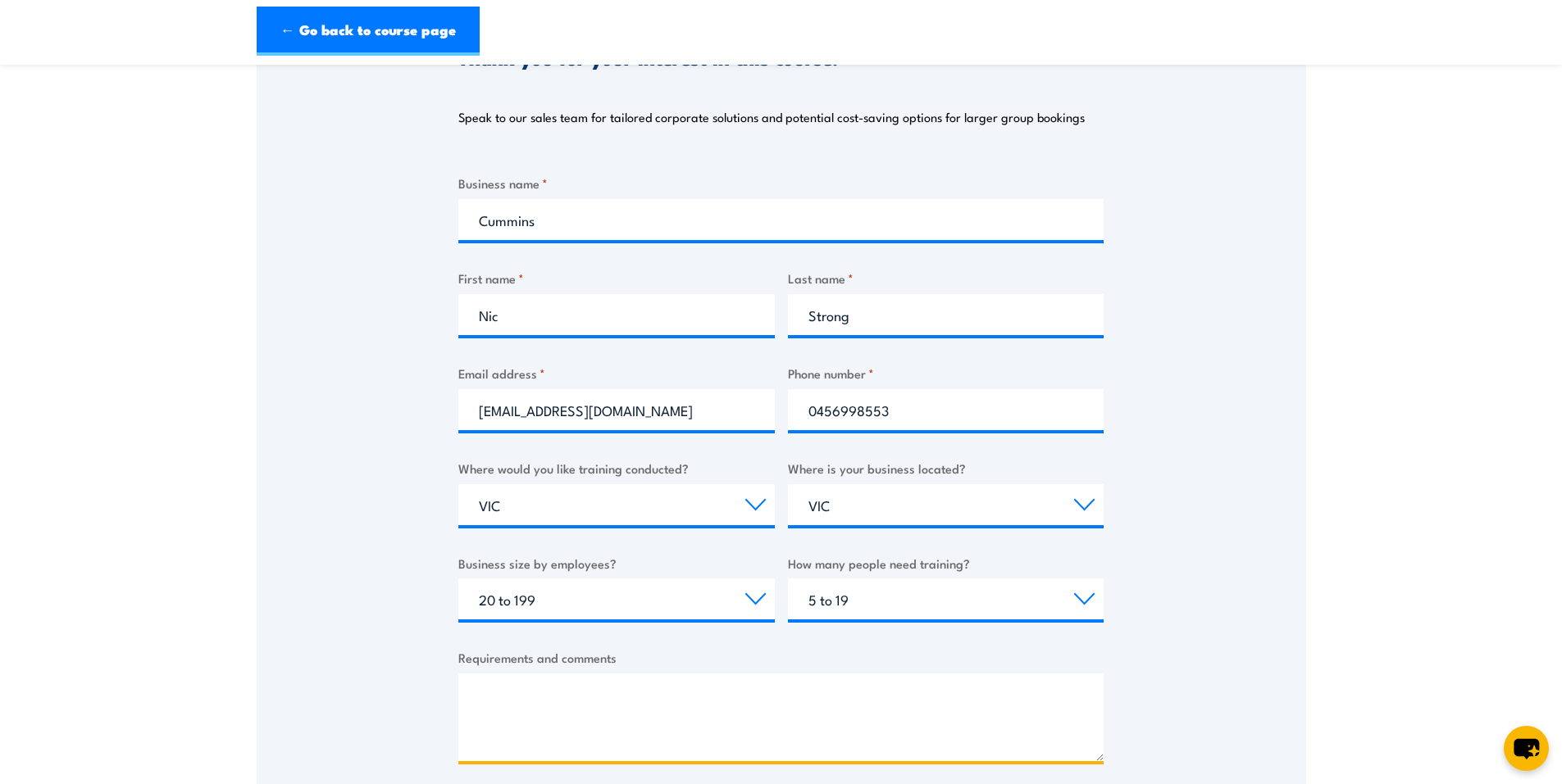
scroll to position [246, 0]
click at [817, 691] on textarea "Hello, Just wanting to get a rough idea of a quote fr" at bounding box center [781, 717] width 646 height 87
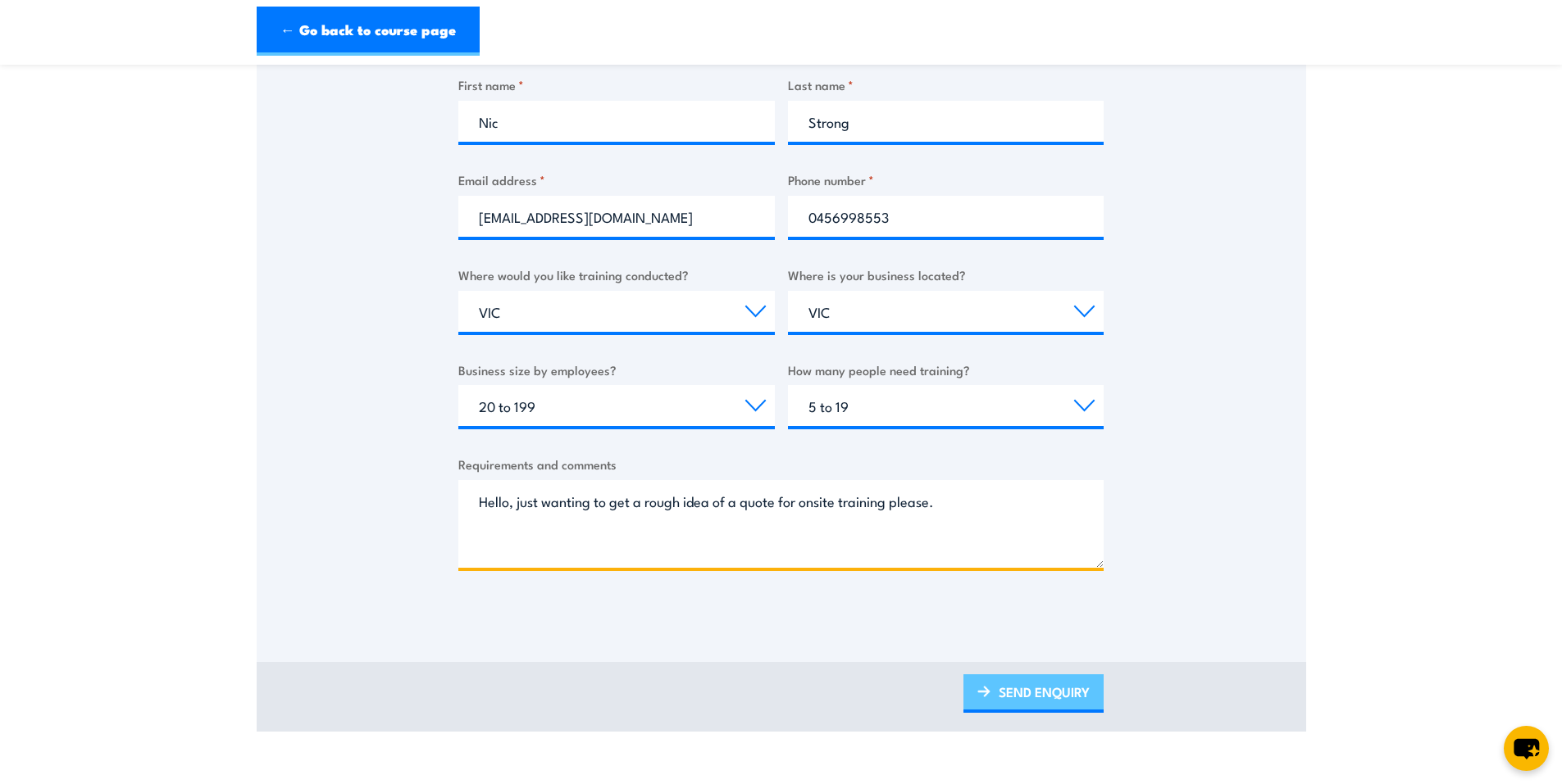
scroll to position [492, 0]
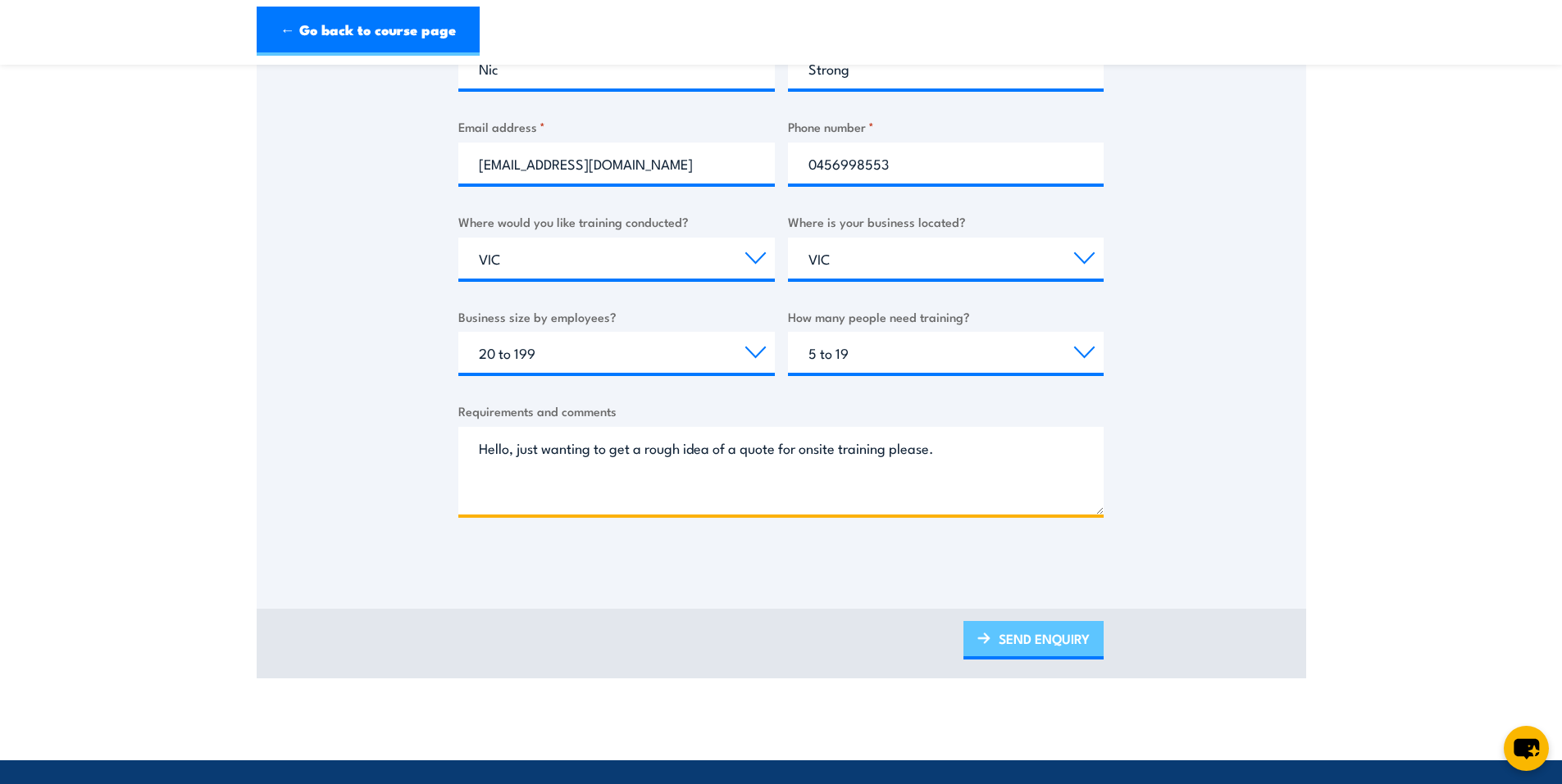
type textarea "Hello, just wanting to get a rough idea of a quote for onsite training please."
click at [1050, 646] on link "SEND ENQUIRY" at bounding box center [1033, 640] width 140 height 38
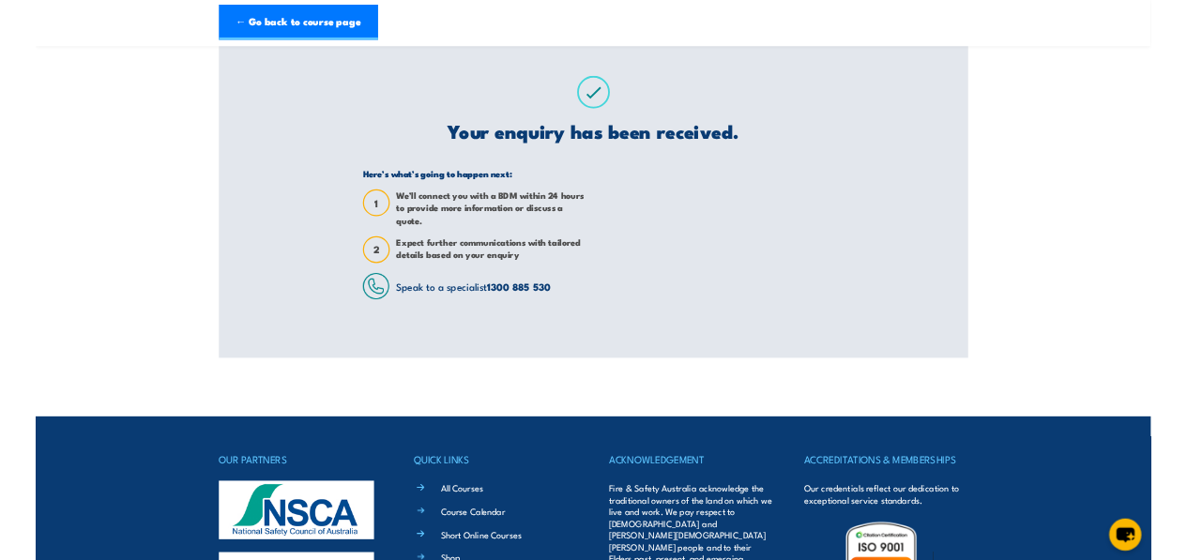
scroll to position [0, 0]
